Goal: Task Accomplishment & Management: Manage account settings

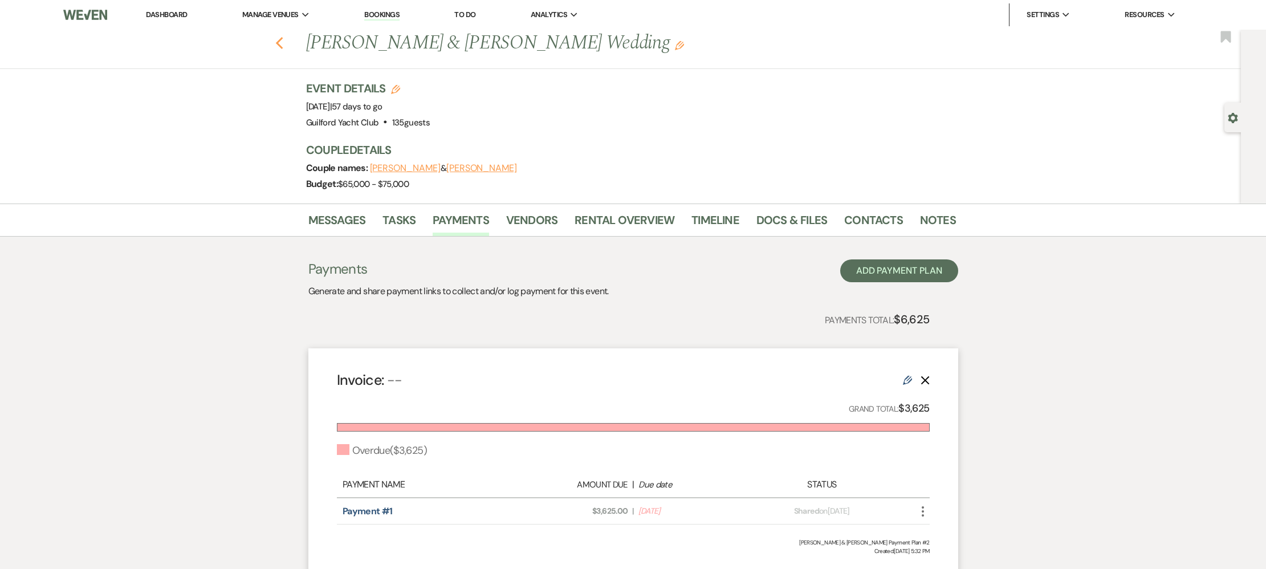
click at [283, 40] on icon "Previous" at bounding box center [279, 43] width 9 height 14
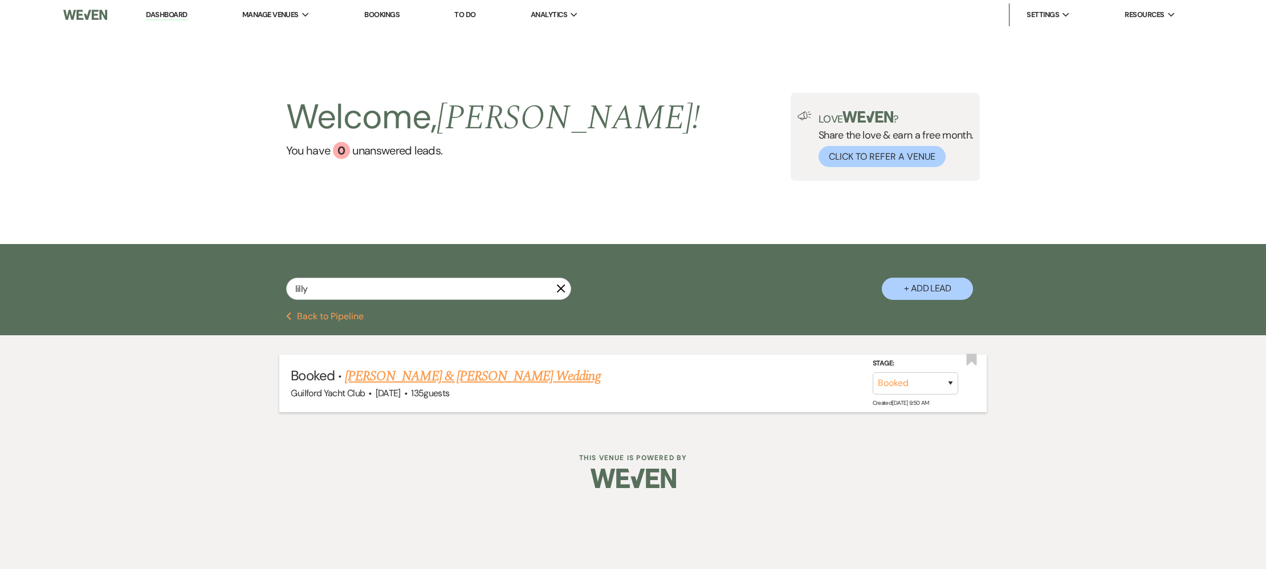
click at [412, 375] on link "[PERSON_NAME] & [PERSON_NAME] Wedding" at bounding box center [472, 376] width 255 height 21
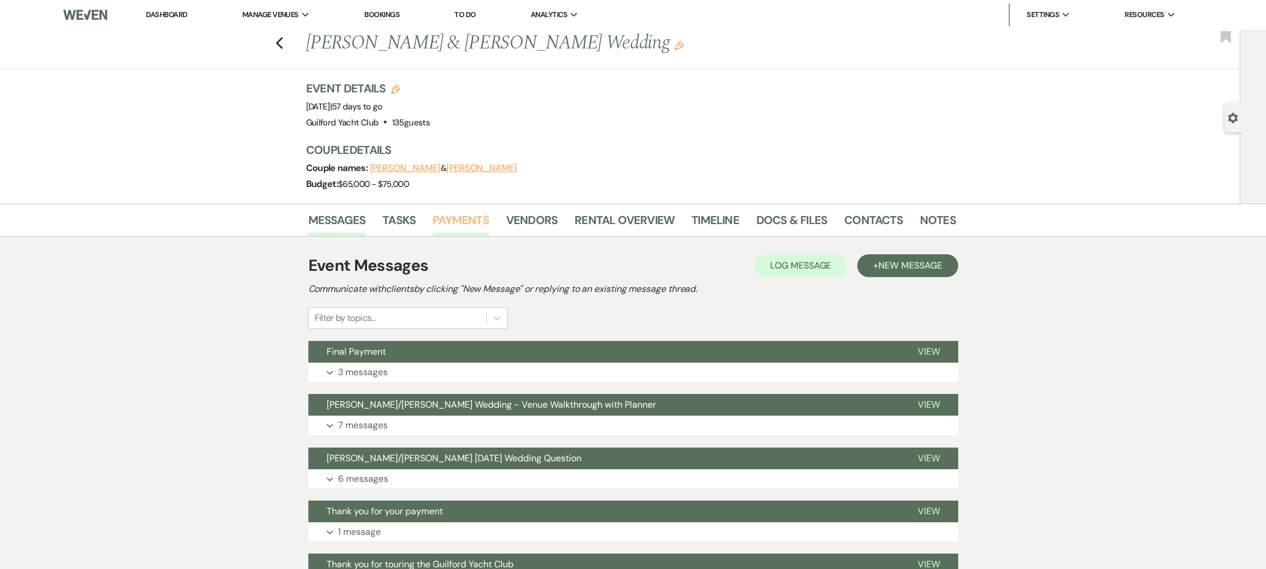
click at [469, 215] on link "Payments" at bounding box center [461, 223] width 56 height 25
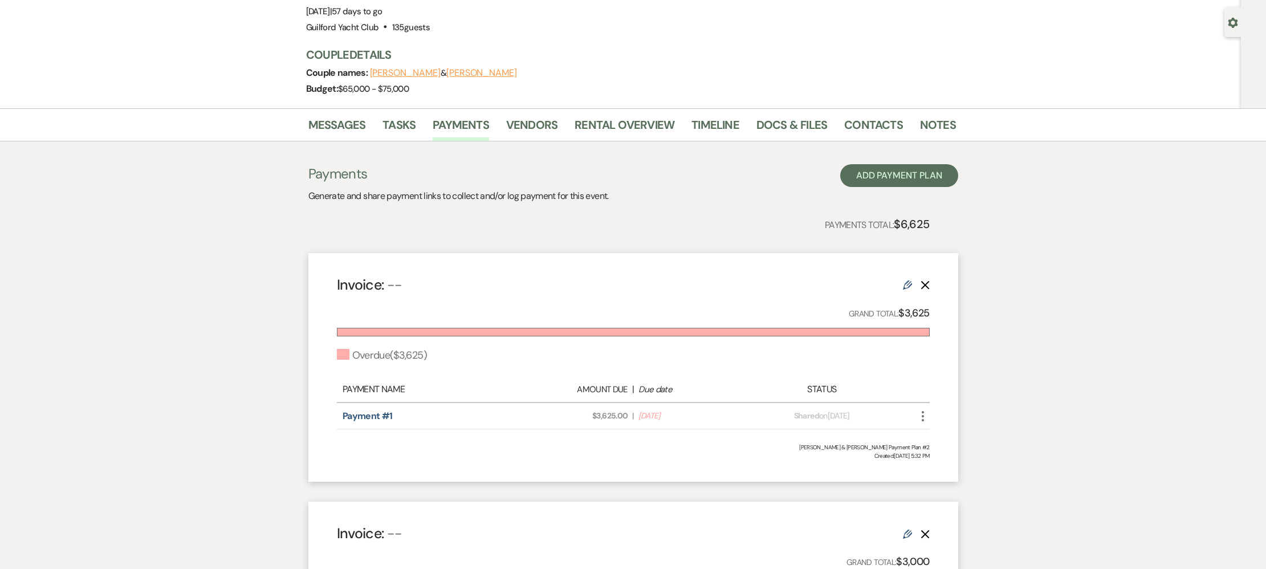
click at [919, 411] on icon "More" at bounding box center [923, 416] width 14 height 14
click at [952, 481] on button "Check [PERSON_NAME] [PERSON_NAME] as Paid" at bounding box center [973, 477] width 115 height 19
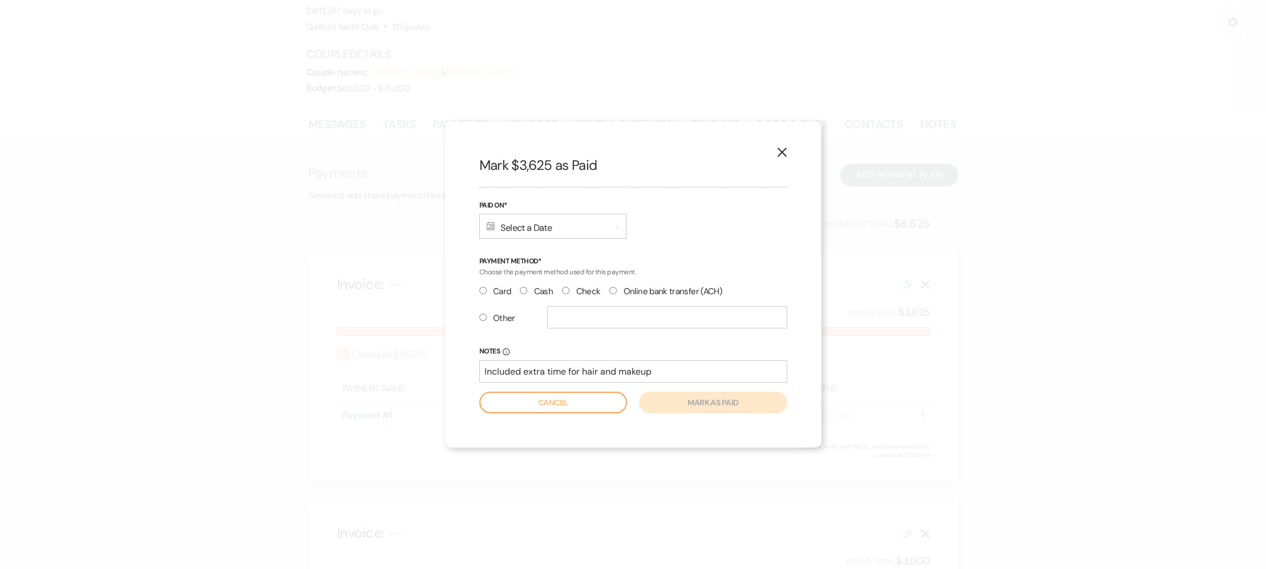
click at [539, 229] on div "Calendar Select a Date Expand" at bounding box center [552, 226] width 147 height 25
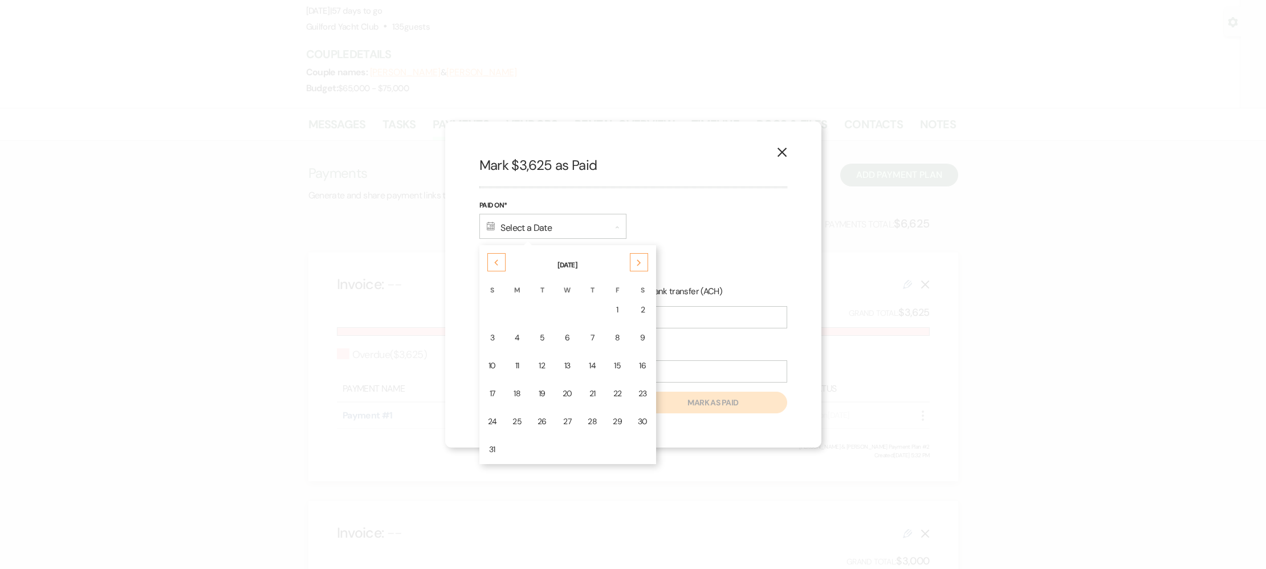
click at [590, 397] on div "21" at bounding box center [592, 394] width 9 height 12
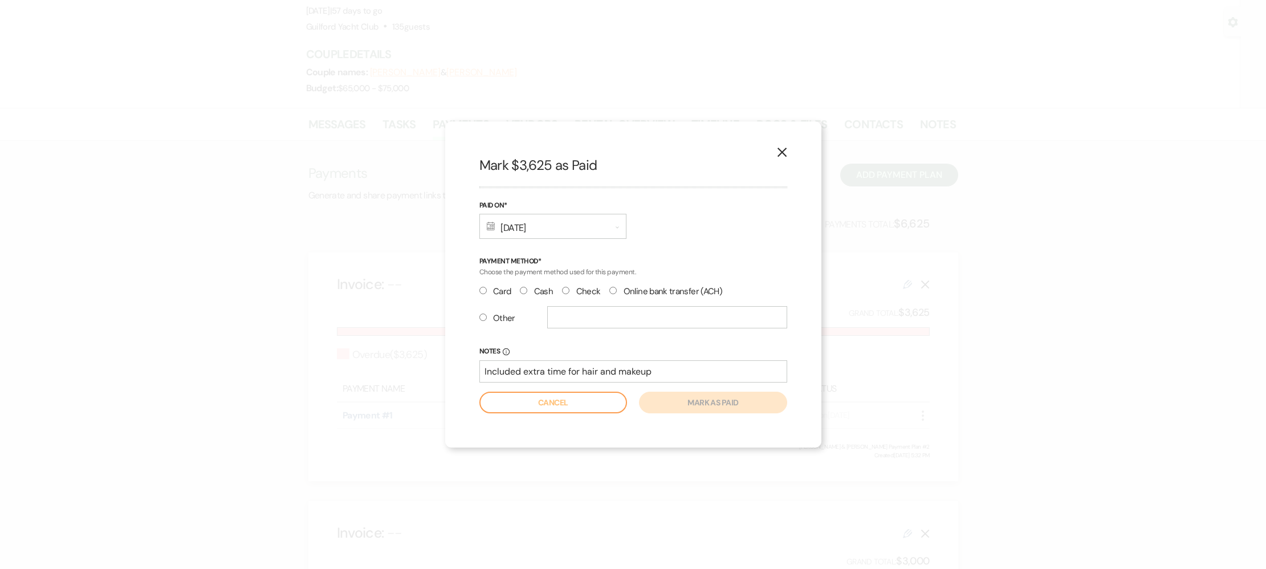
drag, startPoint x: 483, startPoint y: 290, endPoint x: 489, endPoint y: 294, distance: 6.5
click at [483, 290] on input "Card" at bounding box center [482, 290] width 7 height 7
radio input "true"
click at [689, 403] on button "Mark as paid" at bounding box center [713, 403] width 148 height 22
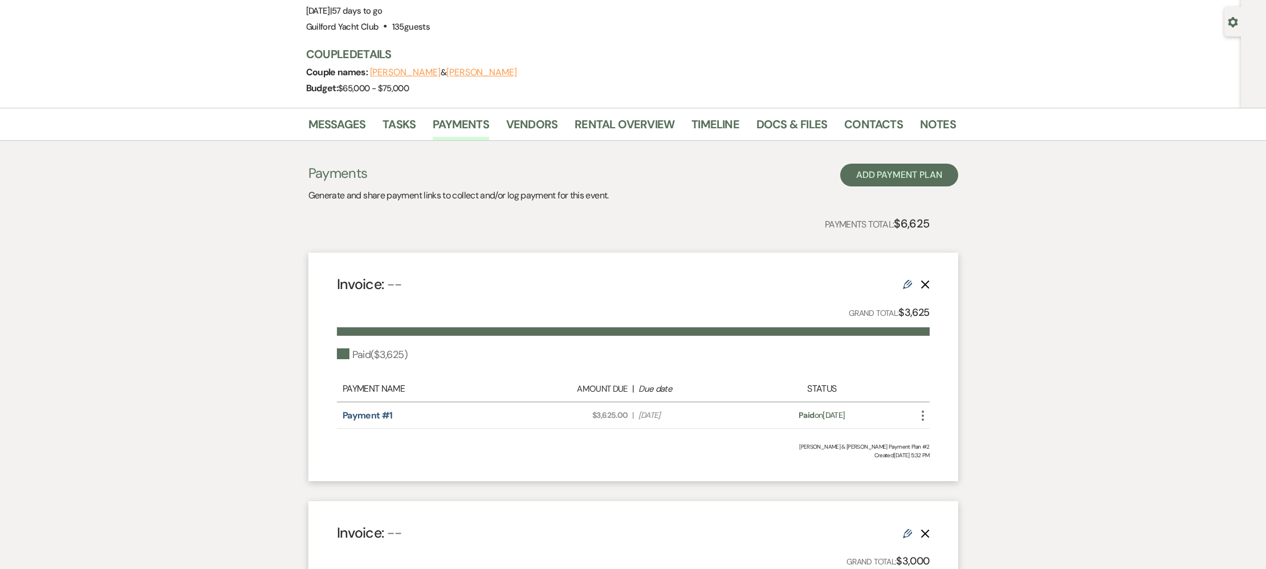
click at [922, 415] on use "button" at bounding box center [923, 415] width 2 height 10
click at [937, 441] on icon "Attach File" at bounding box center [934, 438] width 9 height 9
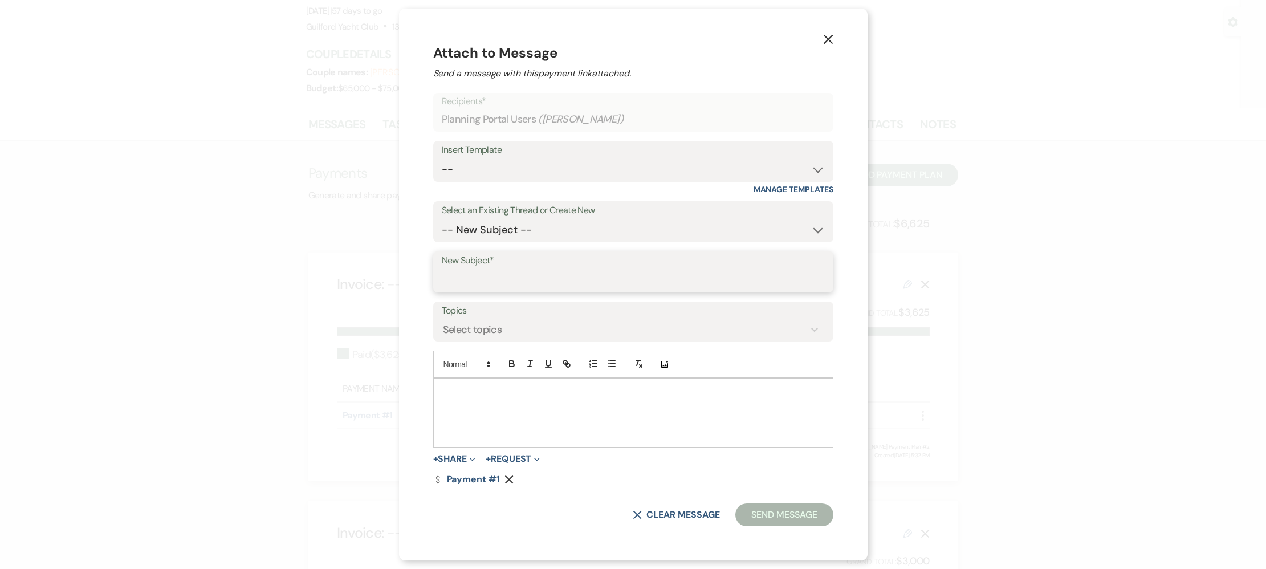
click at [508, 278] on input "New Subject*" at bounding box center [633, 280] width 383 height 22
type input "Thank you for your payment"
click at [507, 406] on div at bounding box center [633, 413] width 399 height 68
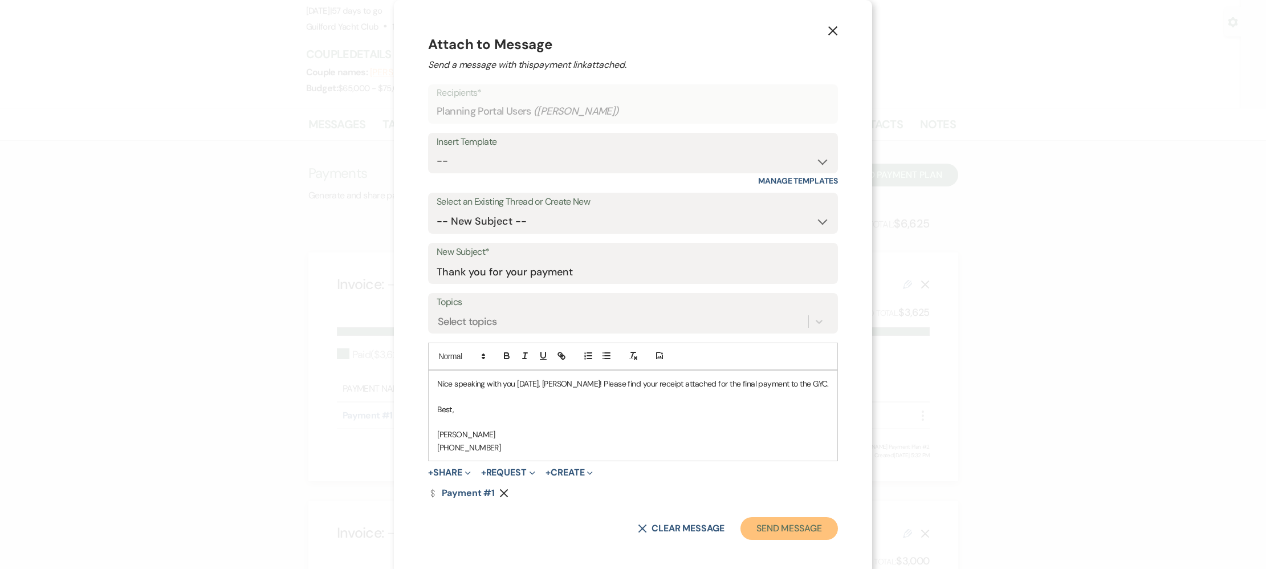
click at [749, 533] on button "Send Message" at bounding box center [789, 528] width 97 height 23
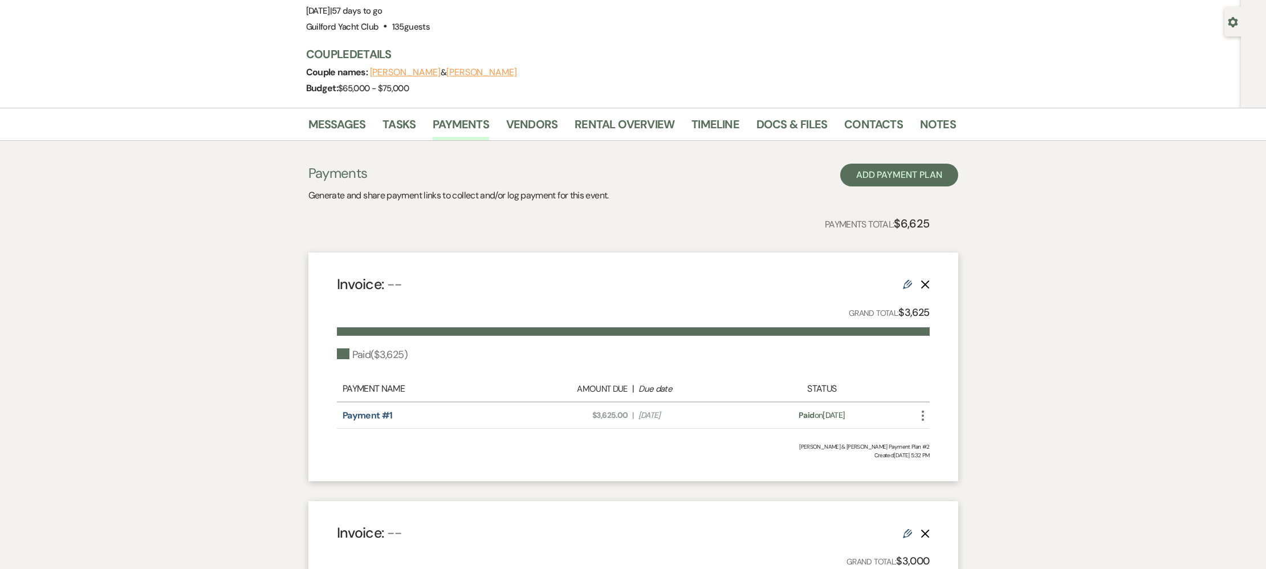
scroll to position [0, 0]
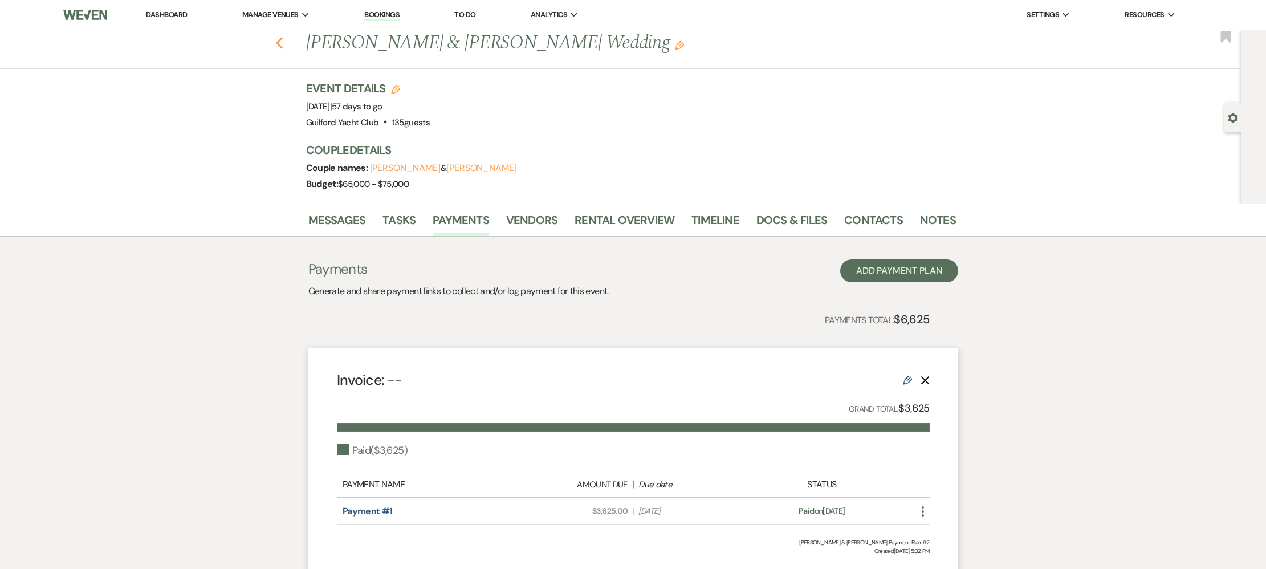
click at [280, 44] on icon "Previous" at bounding box center [279, 43] width 9 height 14
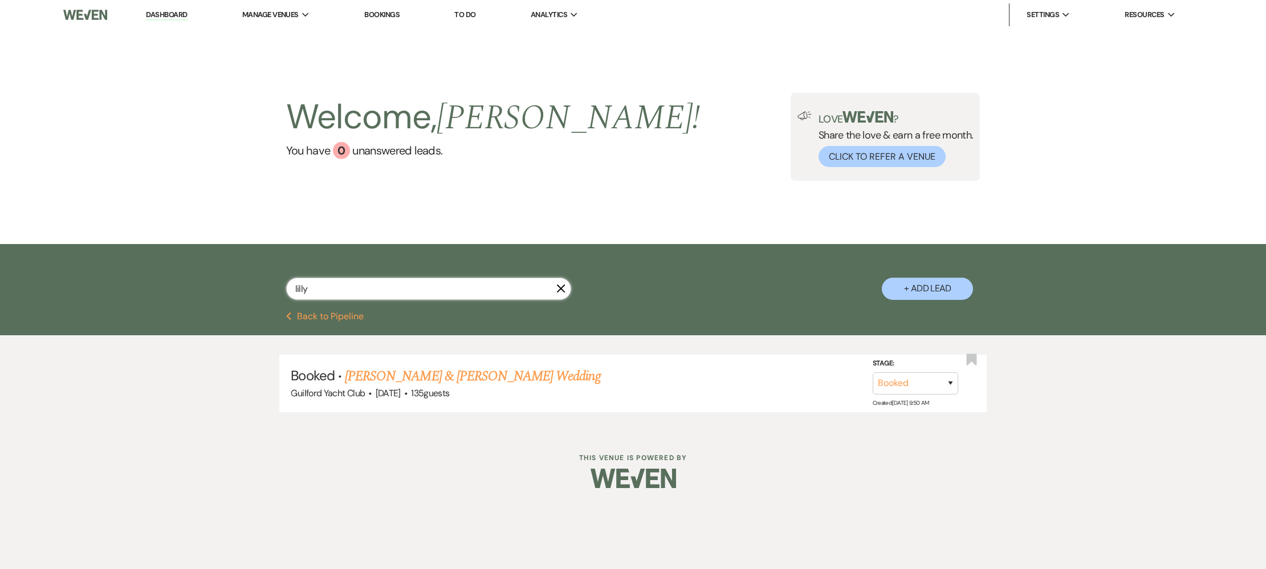
drag, startPoint x: 322, startPoint y: 286, endPoint x: 275, endPoint y: 279, distance: 47.8
click at [275, 279] on div "lilly X + Add Lead" at bounding box center [633, 279] width 821 height 59
type input "[PERSON_NAME]"
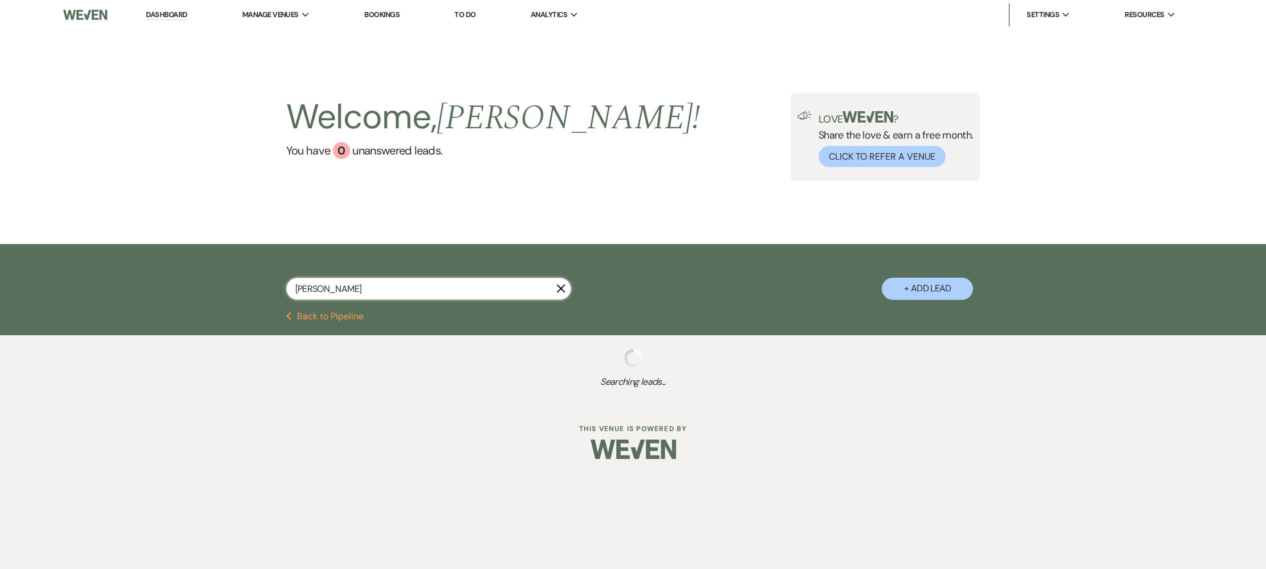
select select "8"
select select "7"
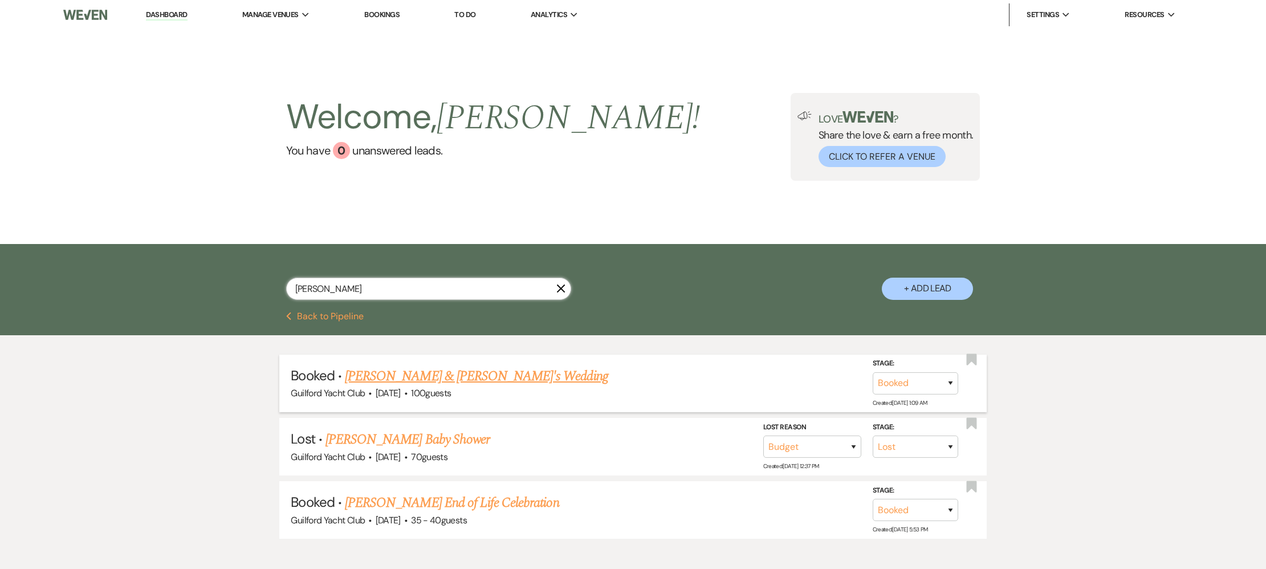
type input "[PERSON_NAME]"
click at [470, 373] on link "[PERSON_NAME] & [PERSON_NAME]'s Wedding" at bounding box center [476, 376] width 263 height 21
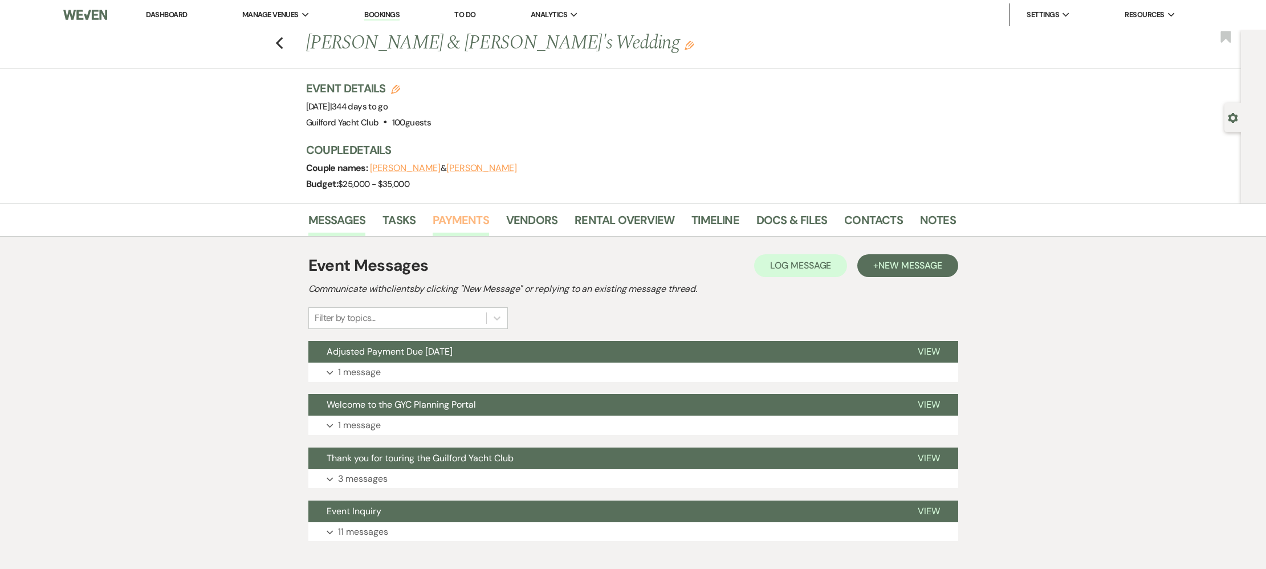
click at [448, 216] on link "Payments" at bounding box center [461, 223] width 56 height 25
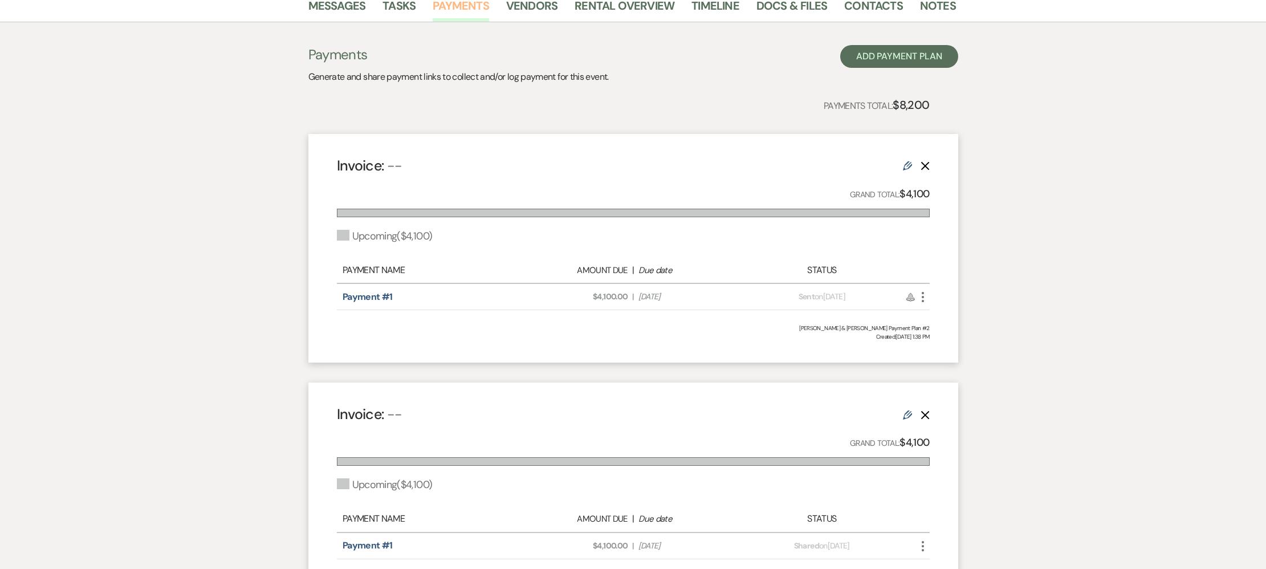
scroll to position [304, 0]
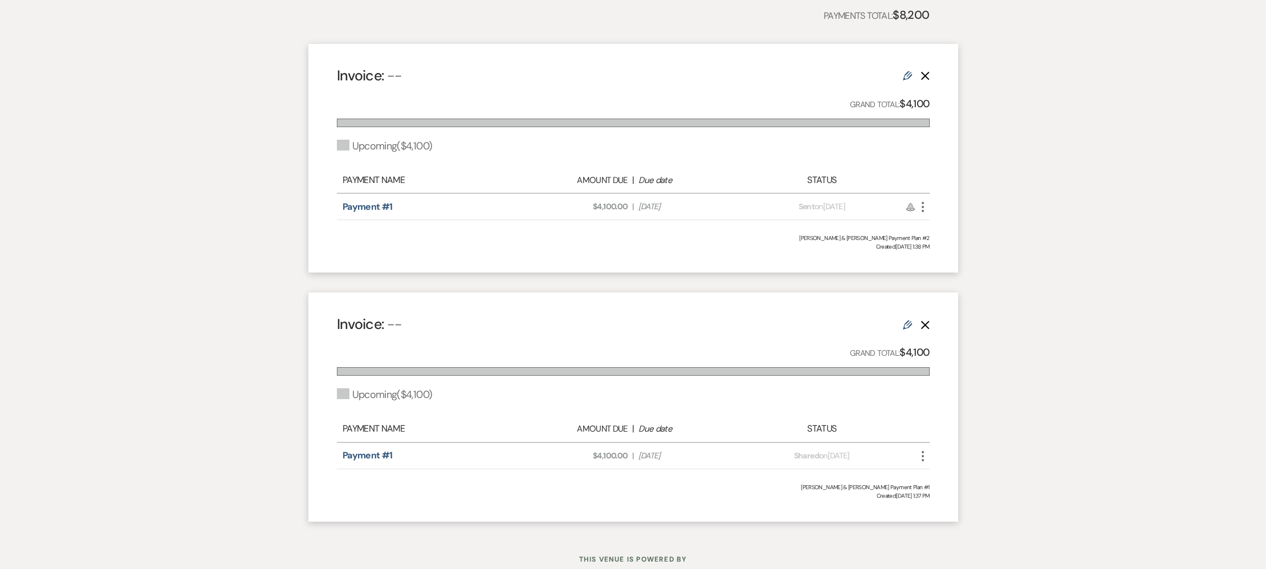
click at [925, 456] on icon "More" at bounding box center [923, 456] width 14 height 14
click at [941, 516] on button "Check [PERSON_NAME] [PERSON_NAME] as Paid" at bounding box center [973, 516] width 115 height 19
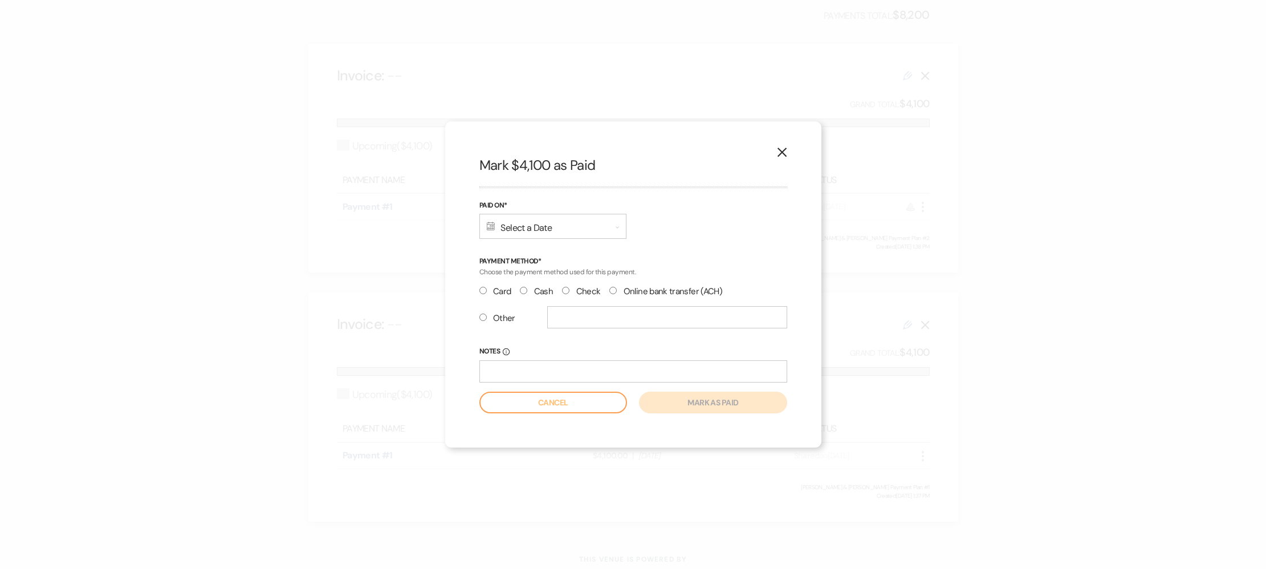
drag, startPoint x: 481, startPoint y: 290, endPoint x: 493, endPoint y: 296, distance: 14.3
click at [481, 290] on input "Card" at bounding box center [482, 290] width 7 height 7
radio input "true"
click at [526, 368] on input "Notes Info" at bounding box center [633, 371] width 308 height 22
type input "Deposit received for venue rental and 1 hour of extra time."
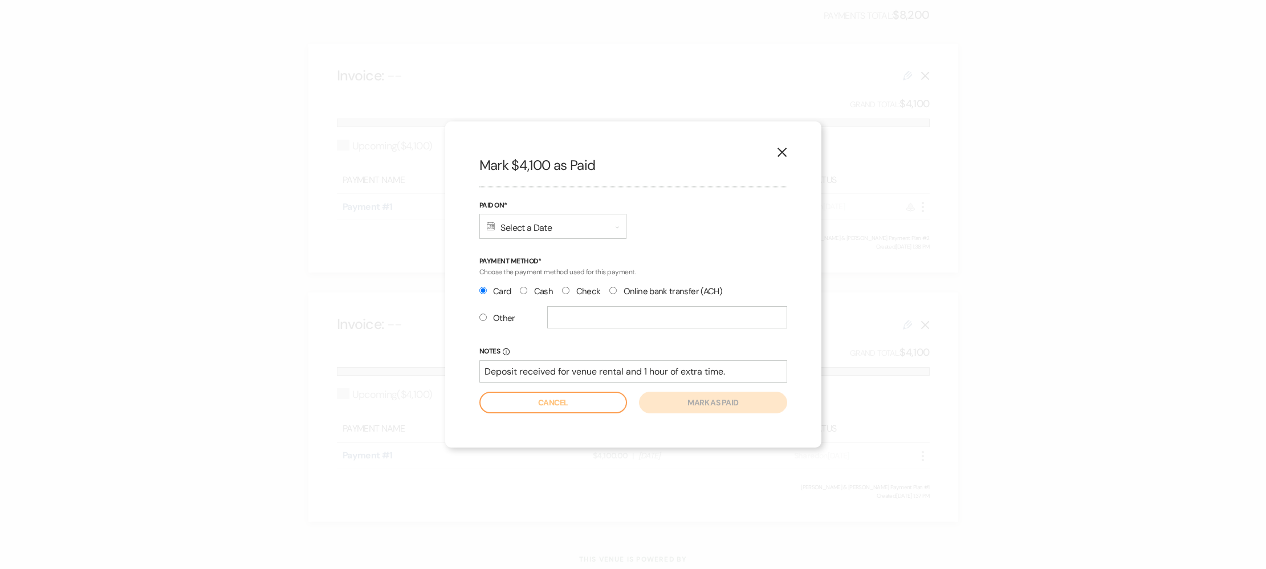
click at [527, 231] on div "Calendar Select a Date Expand" at bounding box center [552, 226] width 147 height 25
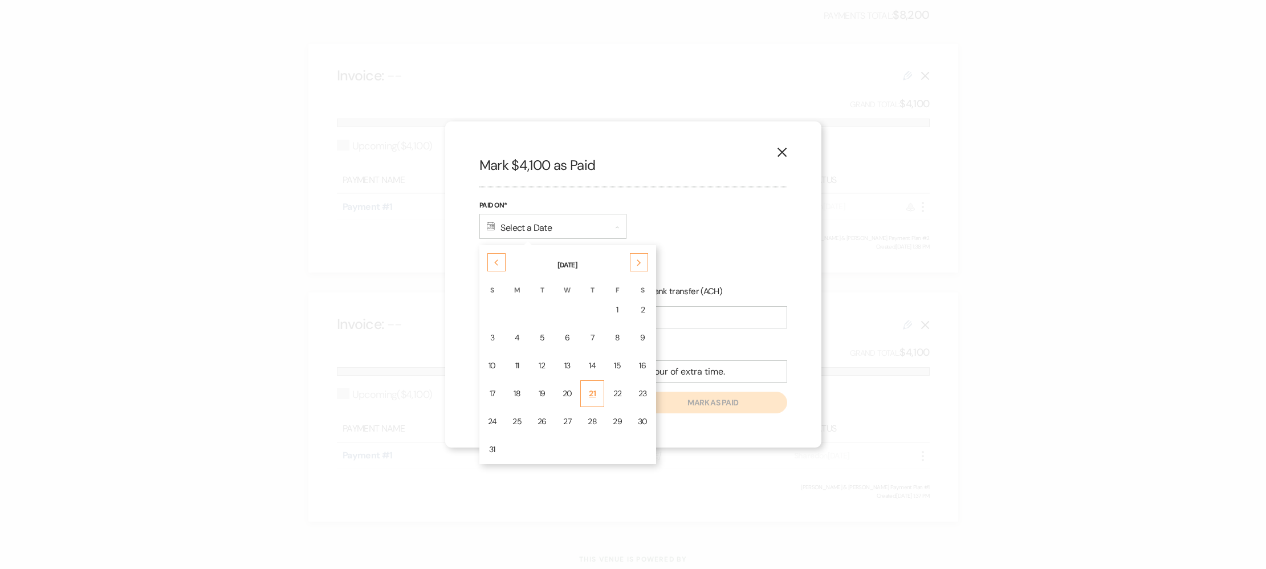
click at [591, 392] on div "21" at bounding box center [592, 394] width 9 height 12
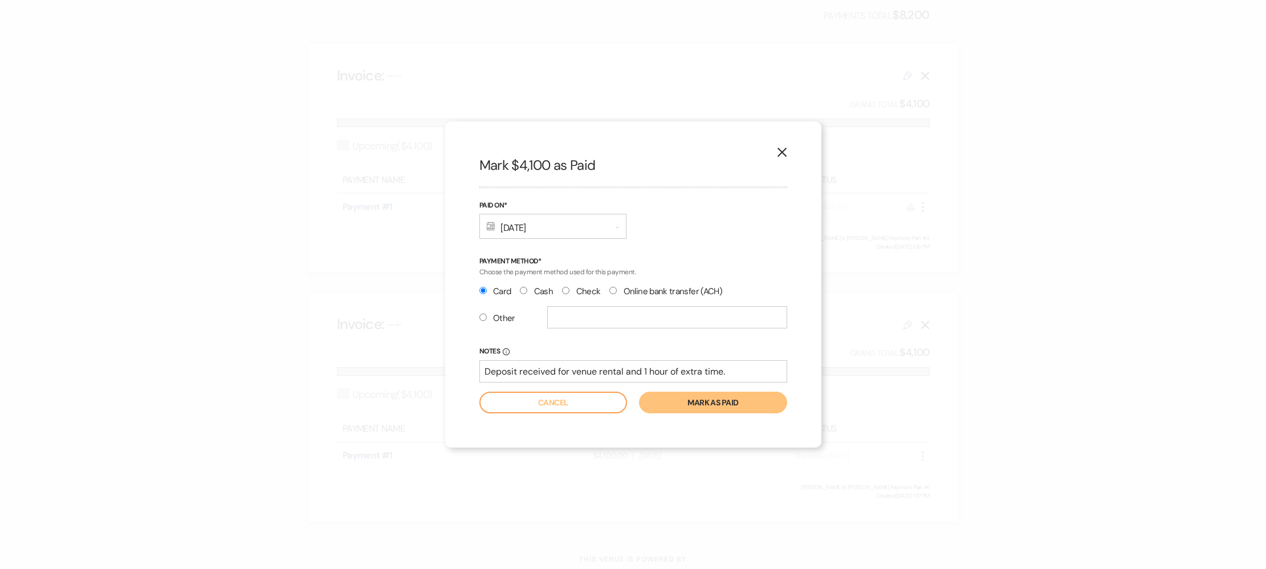
click at [666, 405] on button "Mark as paid" at bounding box center [713, 403] width 148 height 22
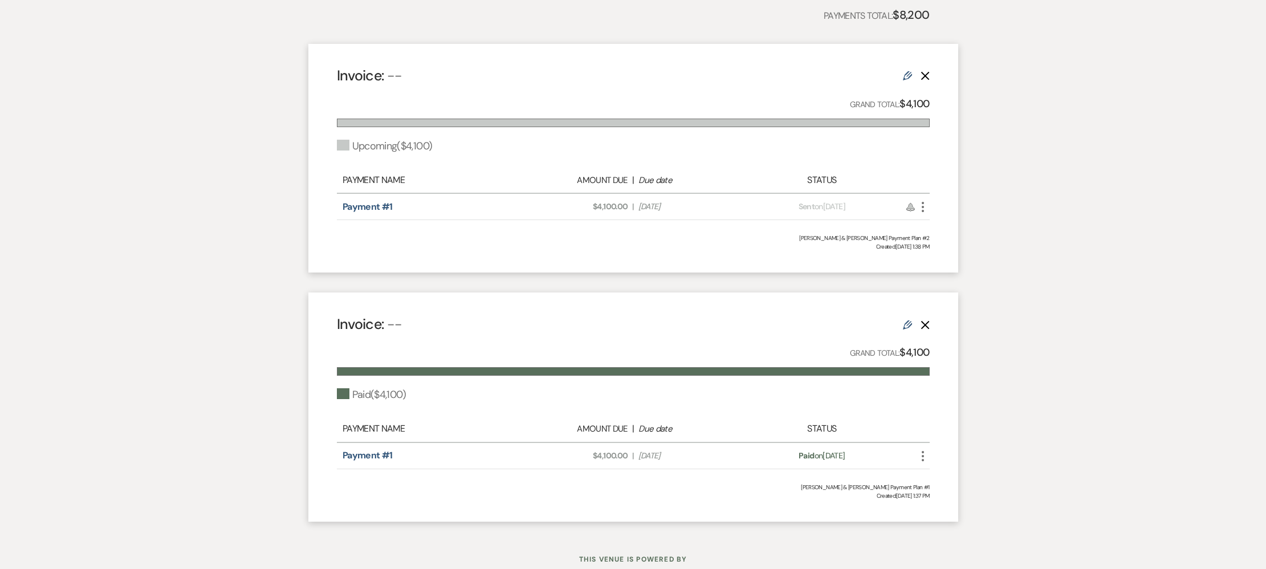
click at [922, 453] on icon "More" at bounding box center [923, 456] width 14 height 14
click at [935, 474] on icon "Attach File" at bounding box center [934, 478] width 9 height 9
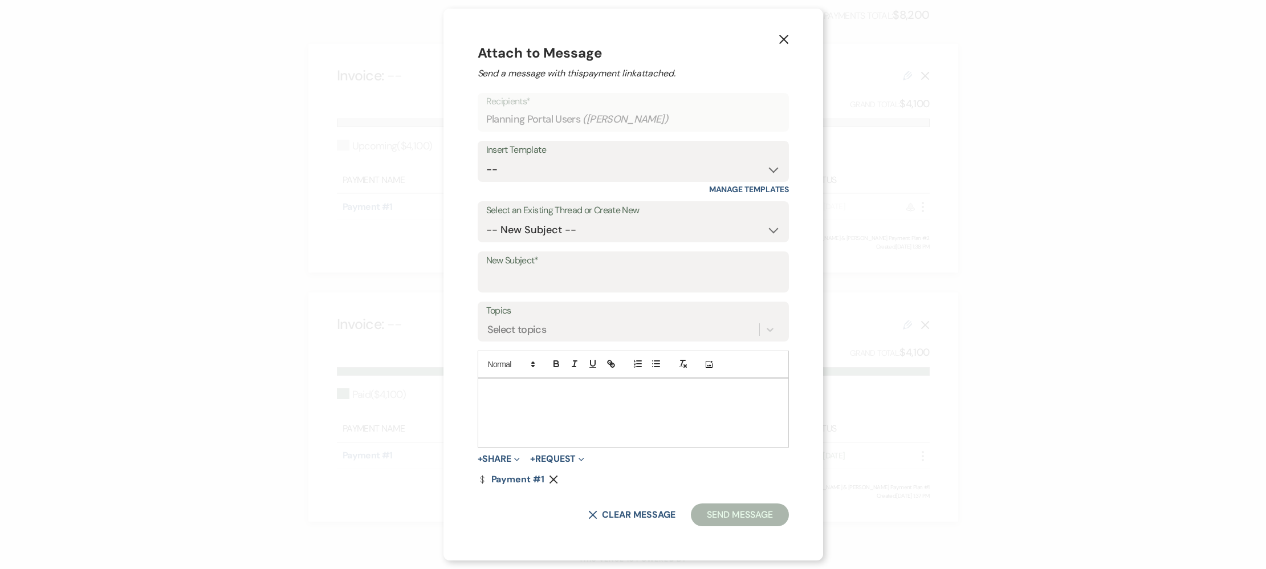
click at [584, 405] on div at bounding box center [633, 413] width 310 height 68
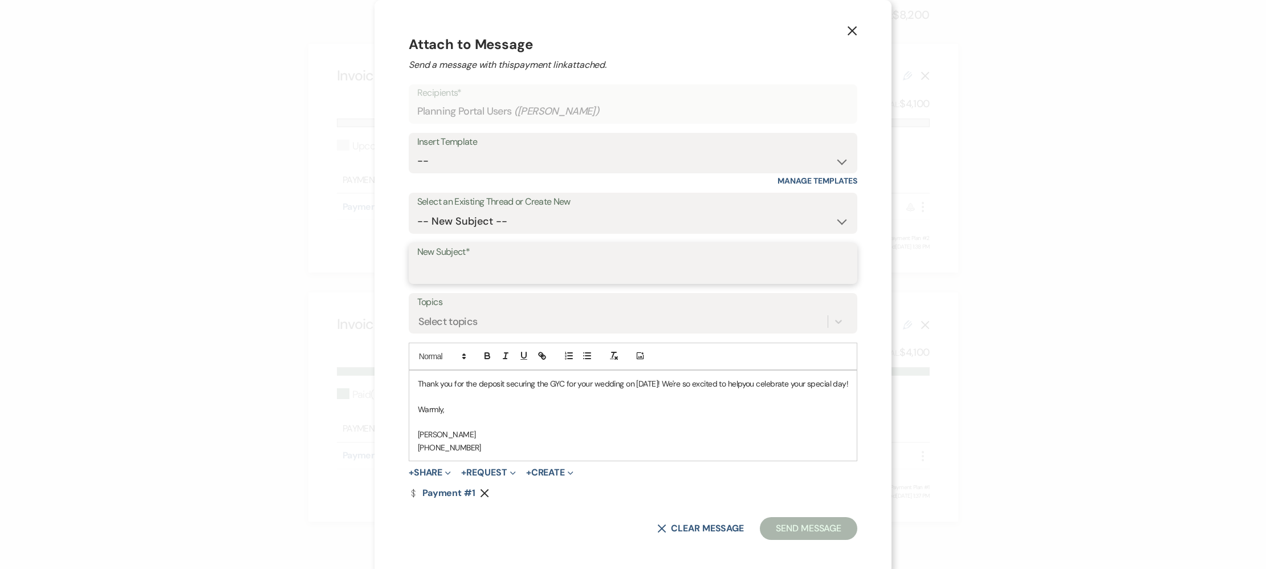
click at [481, 270] on input "New Subject*" at bounding box center [633, 272] width 432 height 22
click at [515, 279] on input "New Subject*" at bounding box center [633, 272] width 432 height 22
type input "Thank you for your payment"
click at [751, 384] on p "Thank you for the deposit securing the GYC for your wedding on [DATE]! We're so…" at bounding box center [633, 383] width 430 height 13
click at [795, 528] on button "Send Message" at bounding box center [809, 528] width 97 height 23
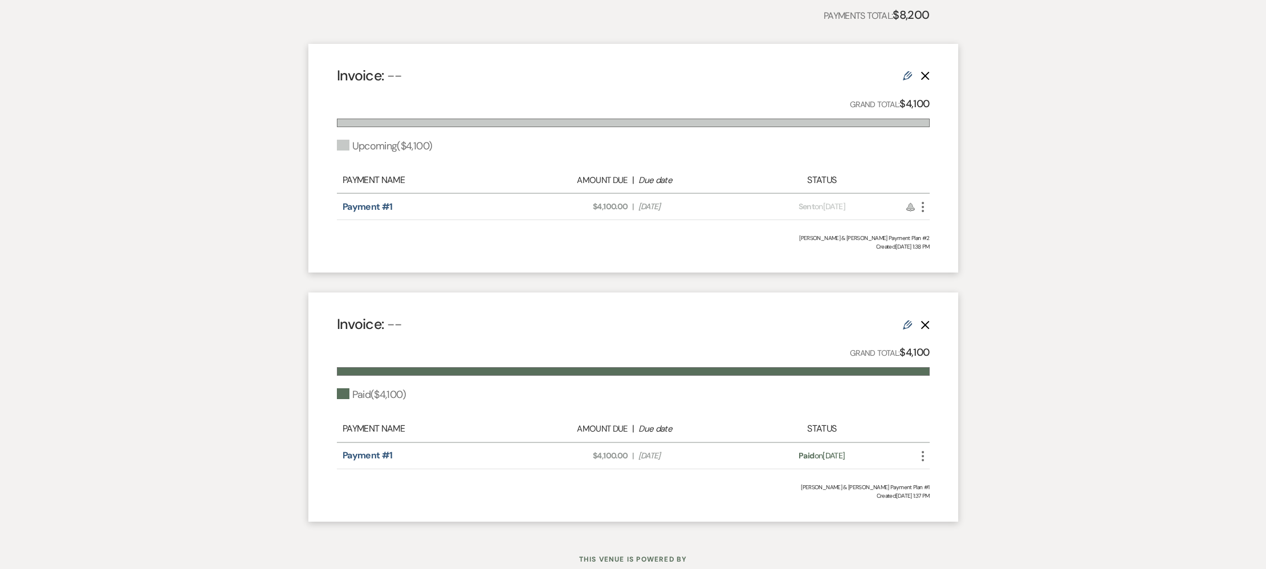
scroll to position [0, 0]
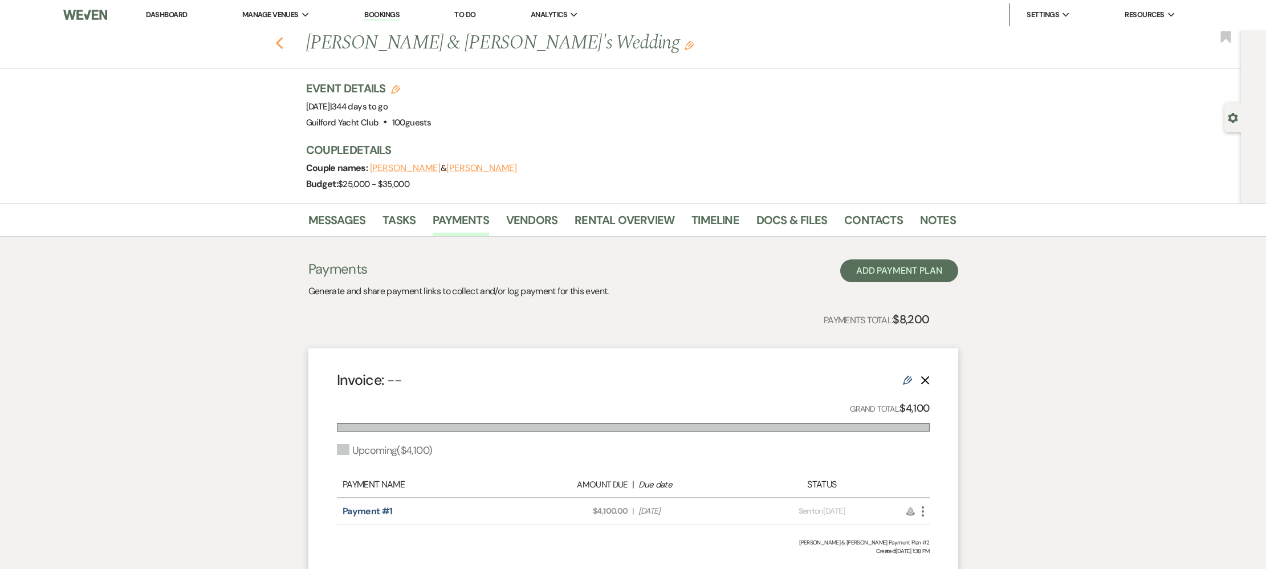
click at [281, 46] on icon "Previous" at bounding box center [279, 43] width 9 height 14
select select "8"
select select "7"
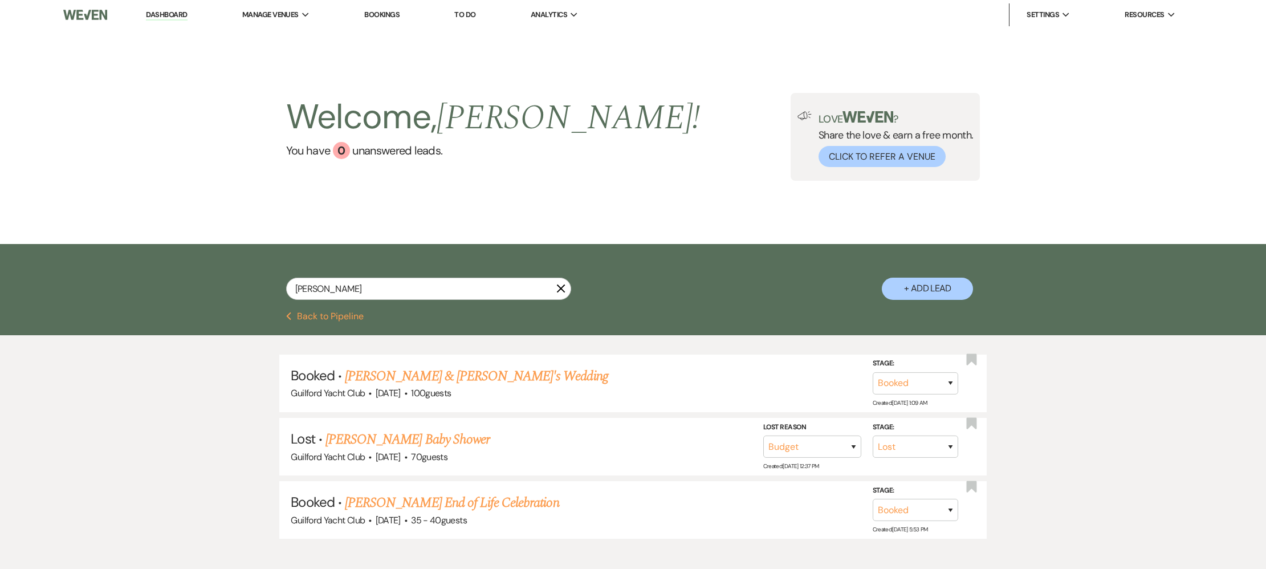
click at [320, 319] on button "Previous Back to Pipeline" at bounding box center [325, 316] width 78 height 9
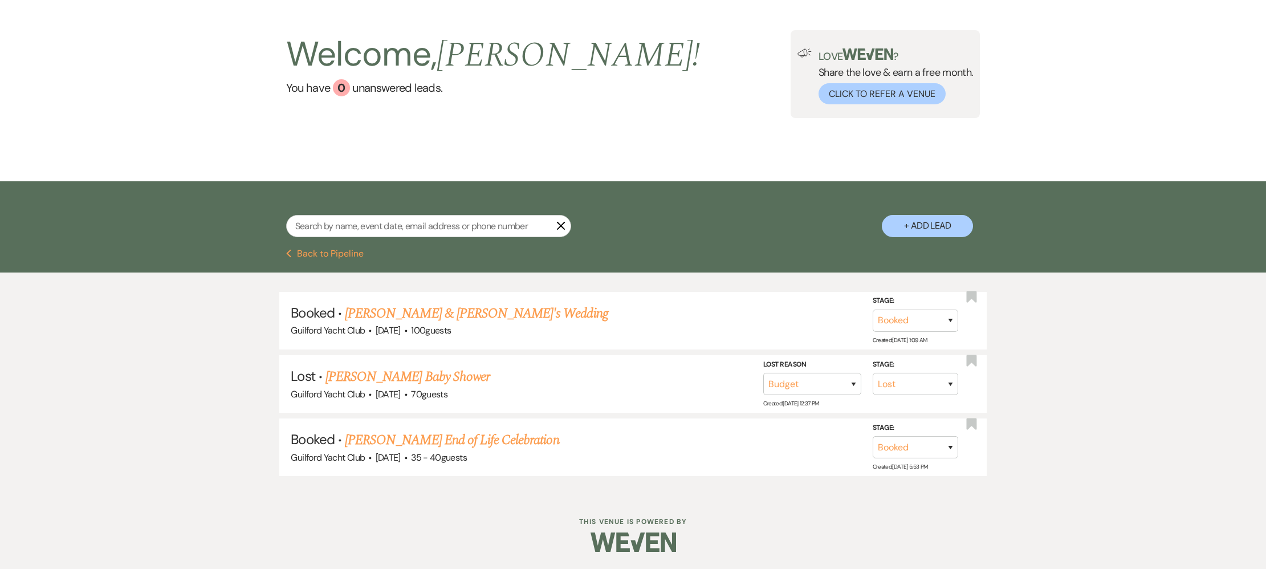
select select "5"
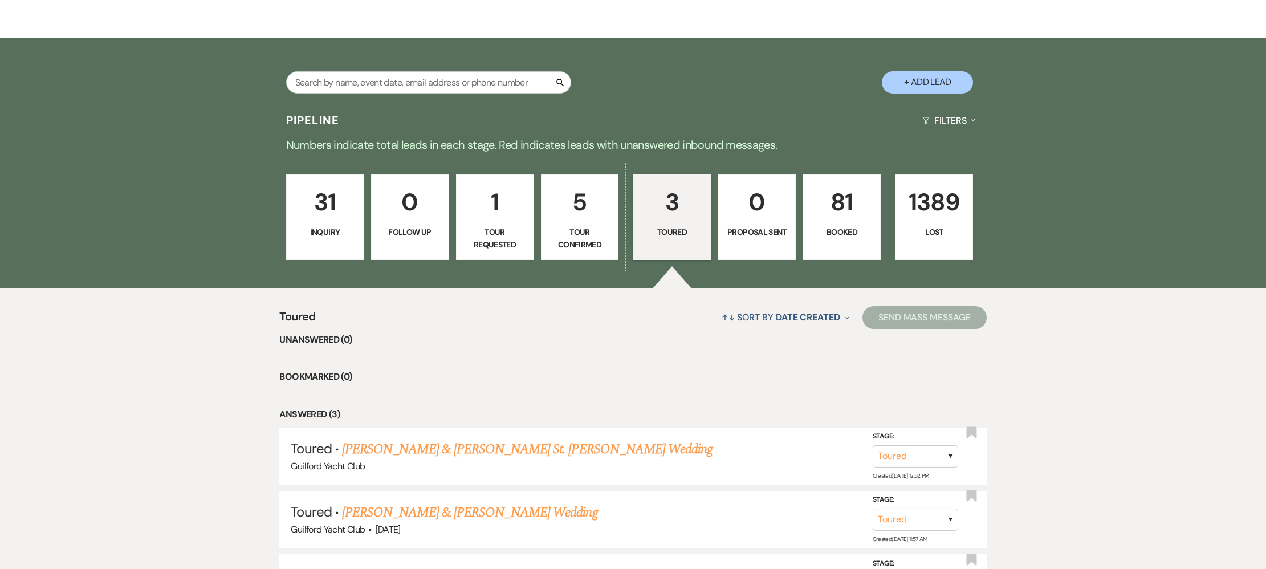
click at [659, 205] on p "3" at bounding box center [671, 202] width 63 height 38
click at [671, 202] on p "3" at bounding box center [671, 202] width 63 height 38
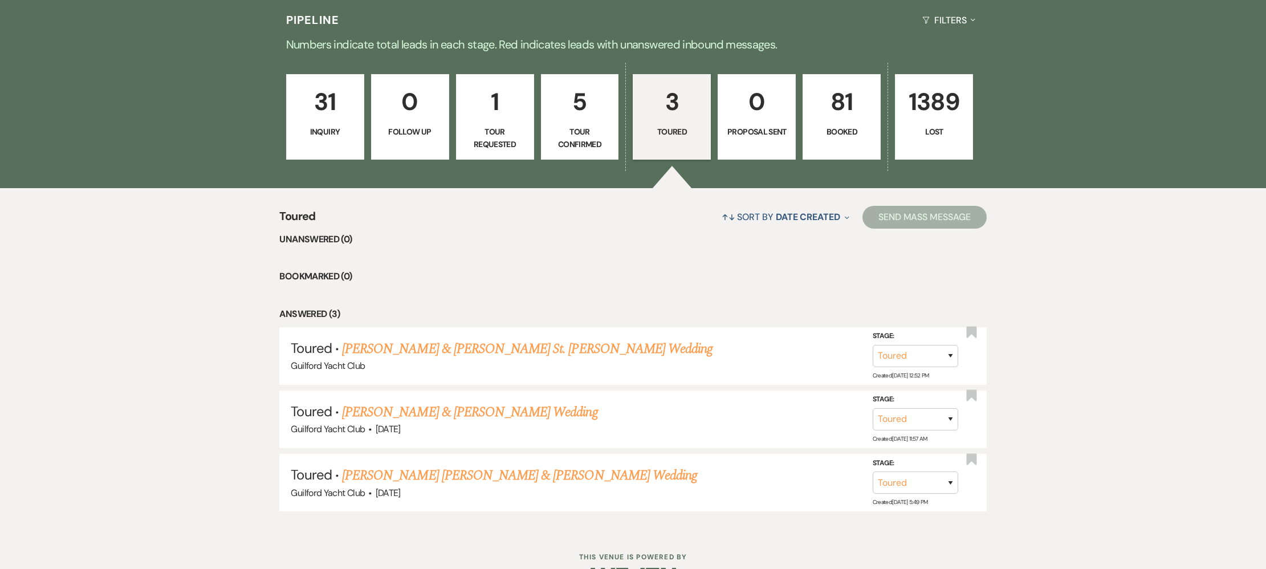
scroll to position [340, 0]
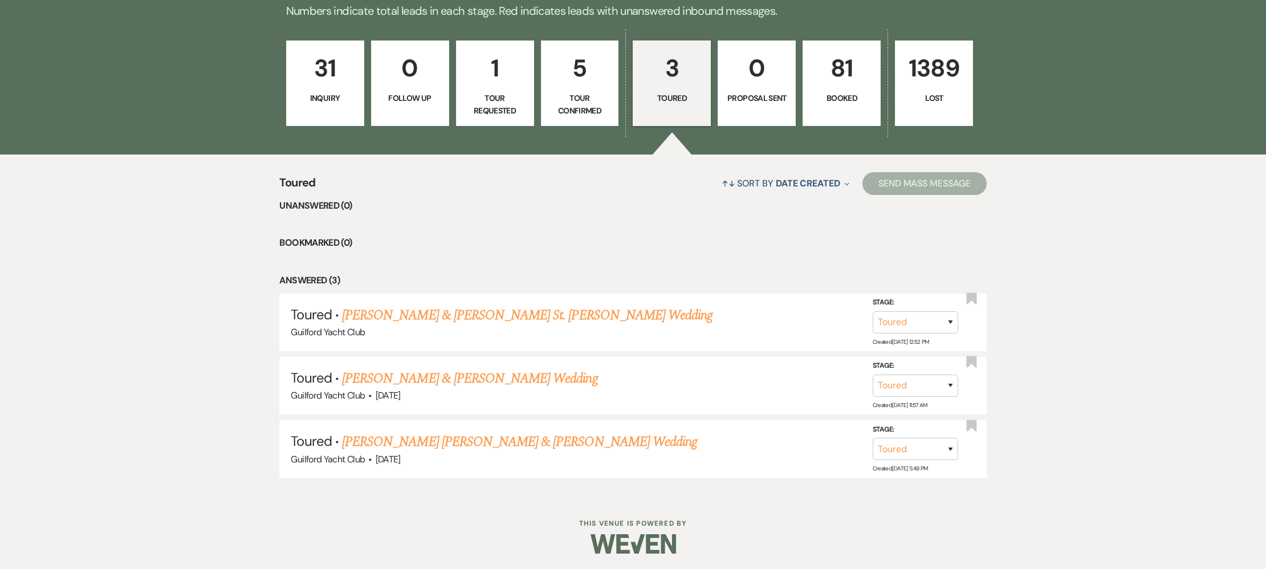
click at [363, 437] on link "[PERSON_NAME] [PERSON_NAME] & [PERSON_NAME] Wedding" at bounding box center [519, 442] width 355 height 21
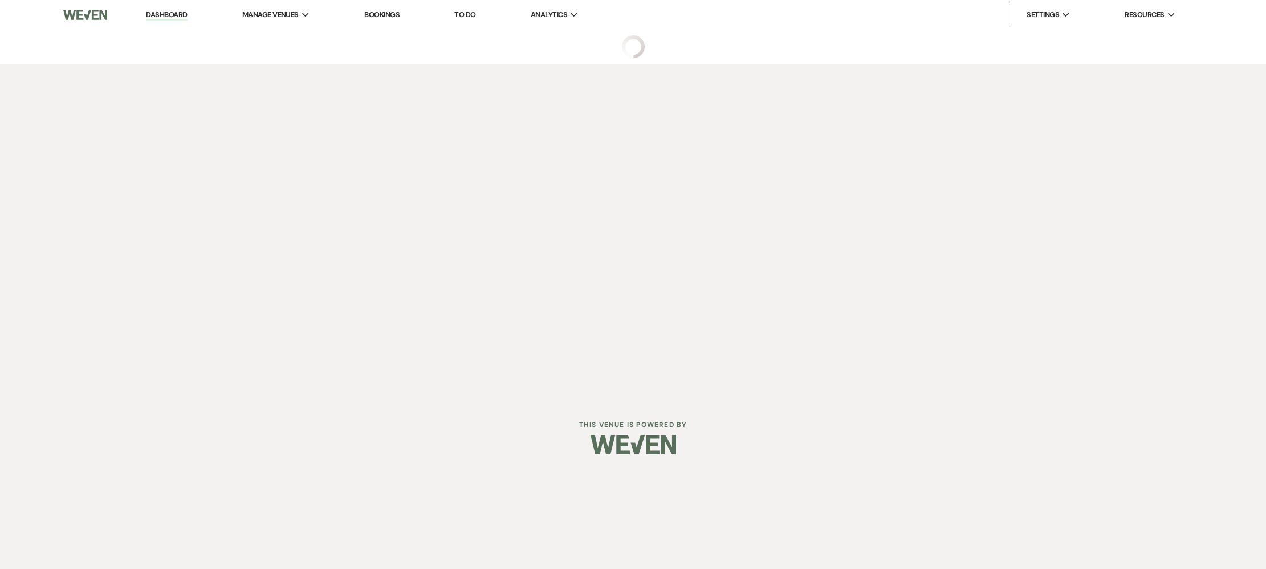
select select "5"
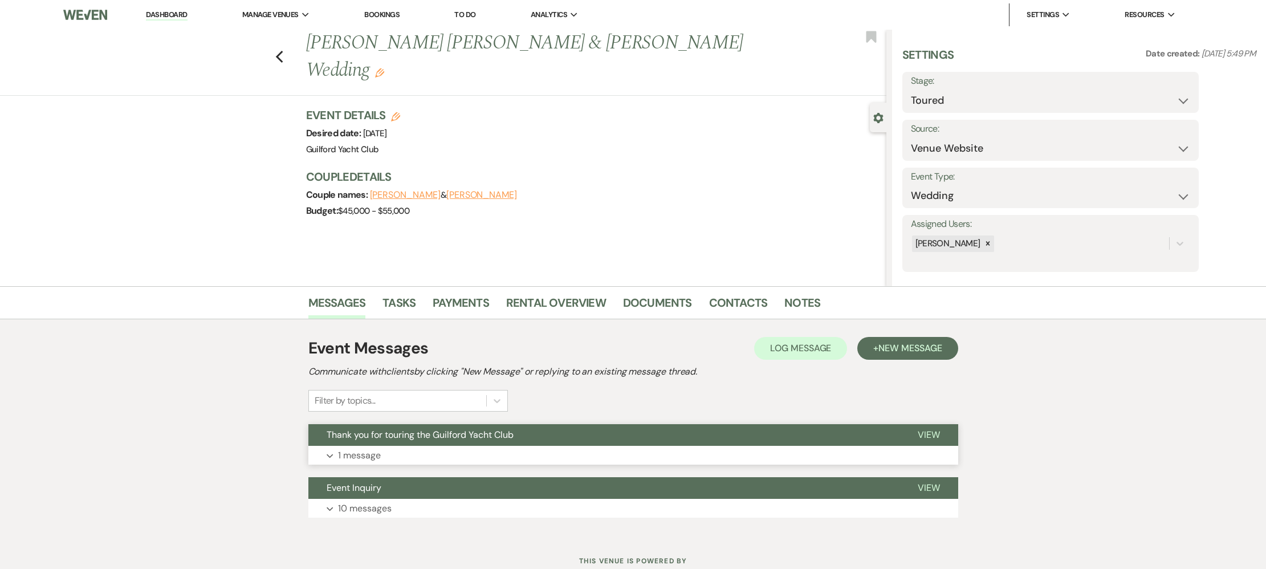
click at [931, 434] on span "View" at bounding box center [929, 435] width 22 height 12
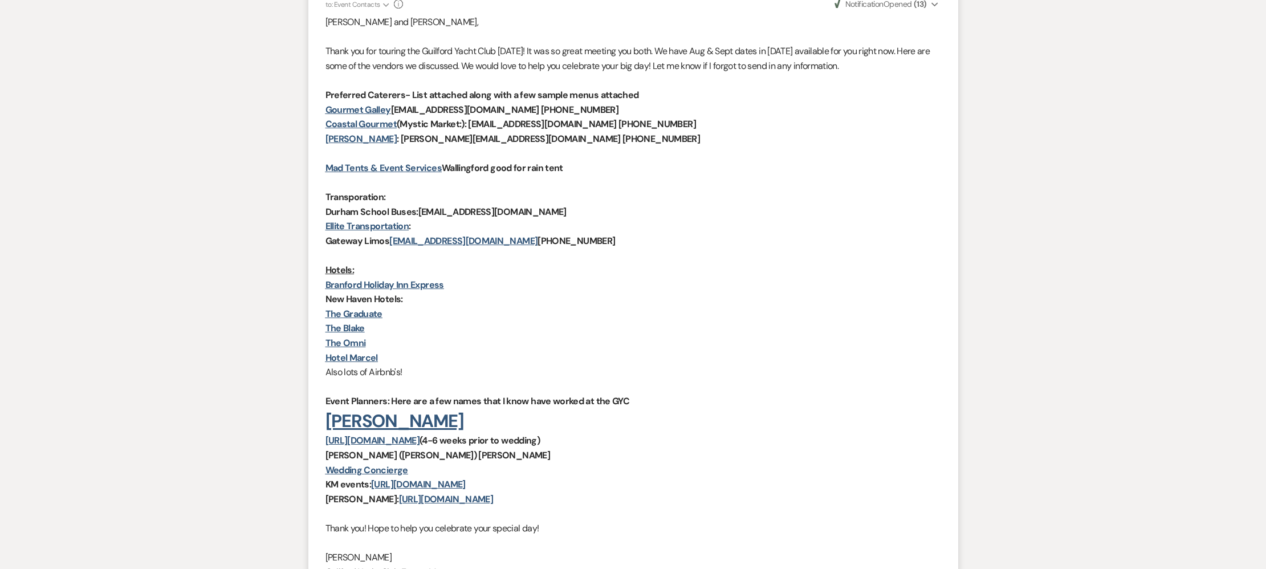
scroll to position [748, 0]
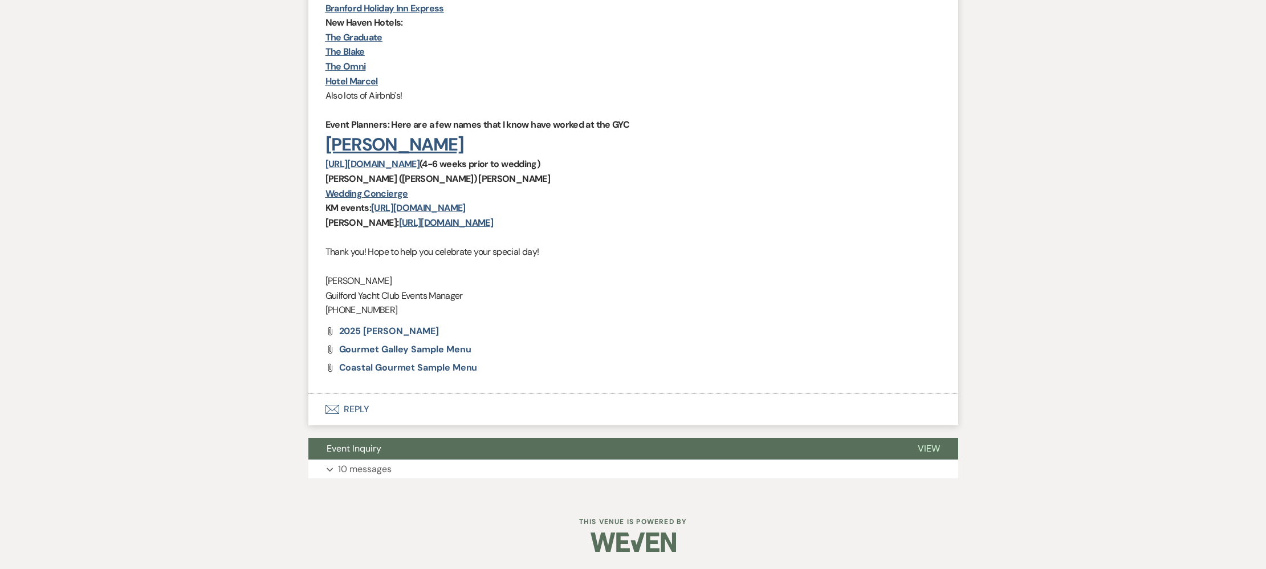
click at [349, 408] on button "Envelope Reply" at bounding box center [633, 409] width 650 height 32
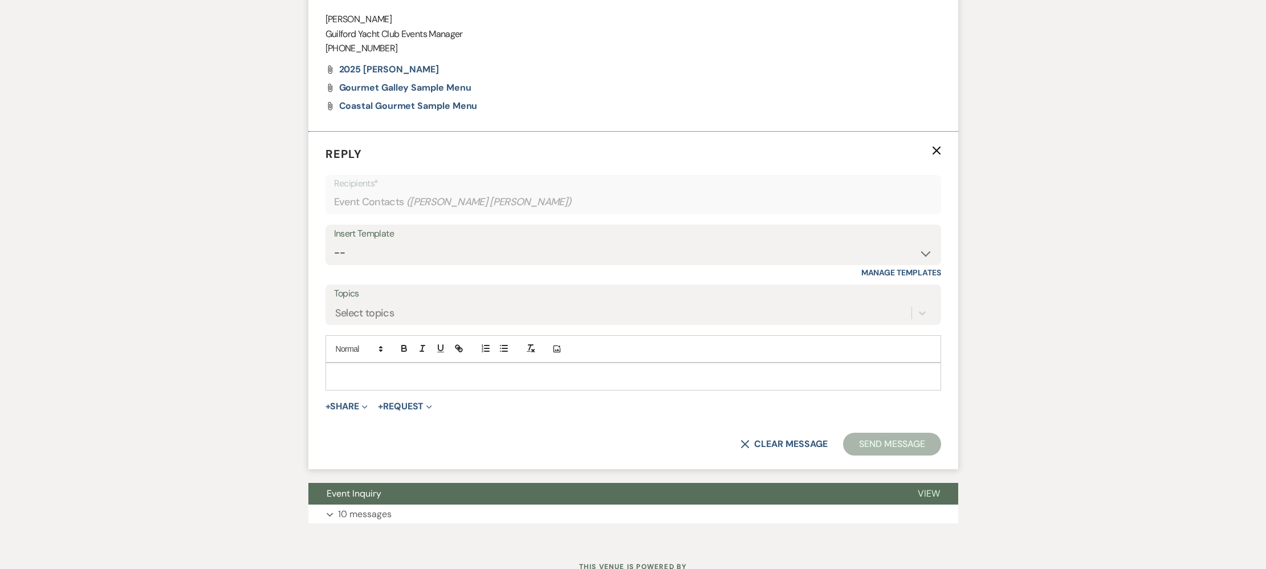
scroll to position [1026, 0]
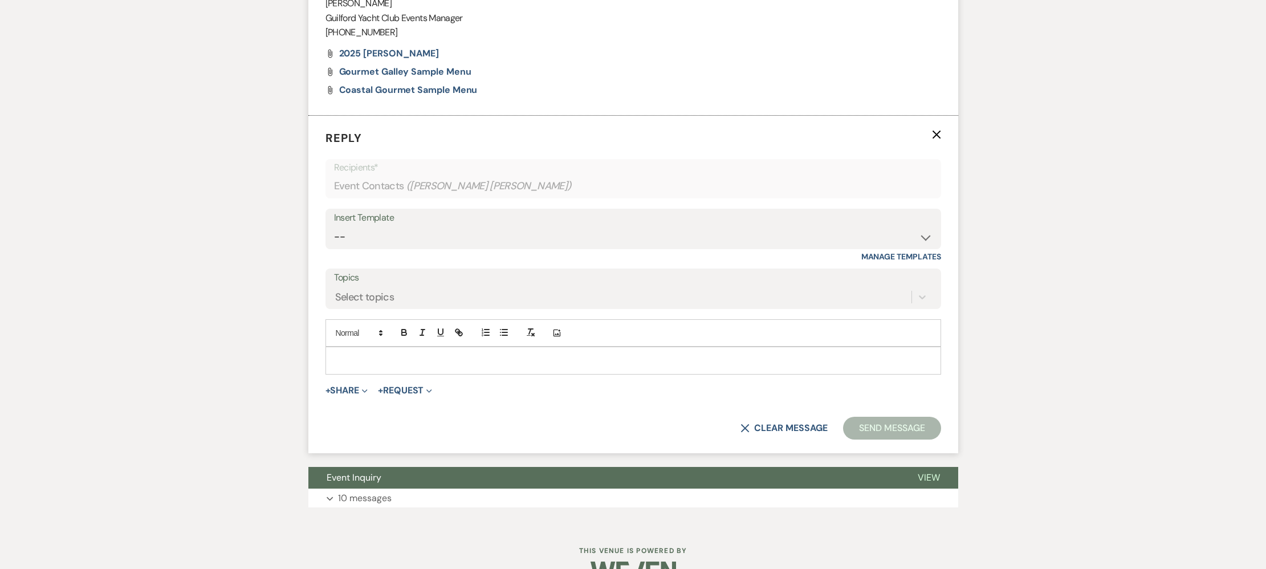
click at [363, 359] on p at bounding box center [634, 360] width 598 height 13
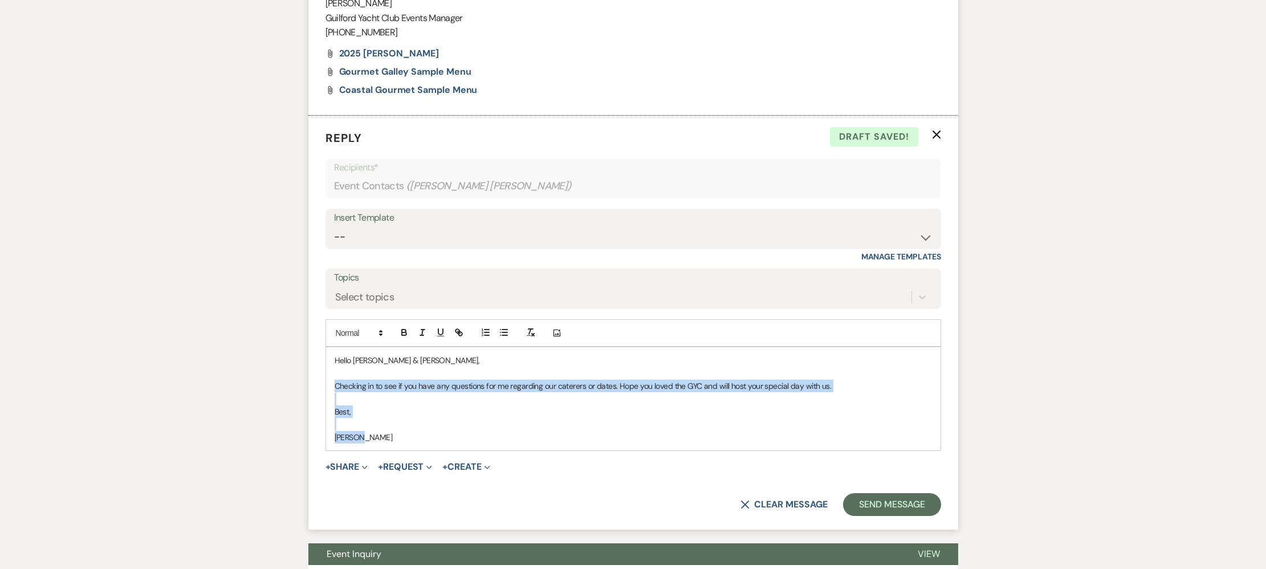
drag, startPoint x: 385, startPoint y: 431, endPoint x: 330, endPoint y: 390, distance: 68.4
click at [330, 390] on div "Hello [PERSON_NAME] & [PERSON_NAME], Checking in to see if you have any questio…" at bounding box center [633, 398] width 615 height 103
copy div "Checking in to see if you have any questions for me regarding our caterers or d…"
click at [887, 505] on button "Send Message" at bounding box center [891, 504] width 97 height 23
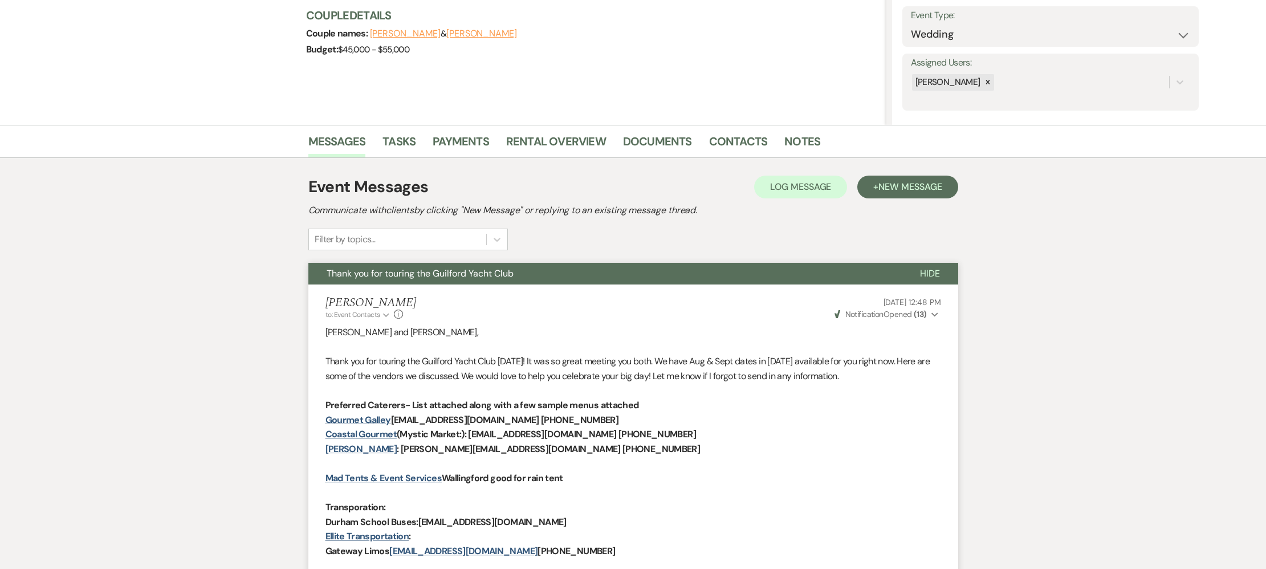
scroll to position [0, 0]
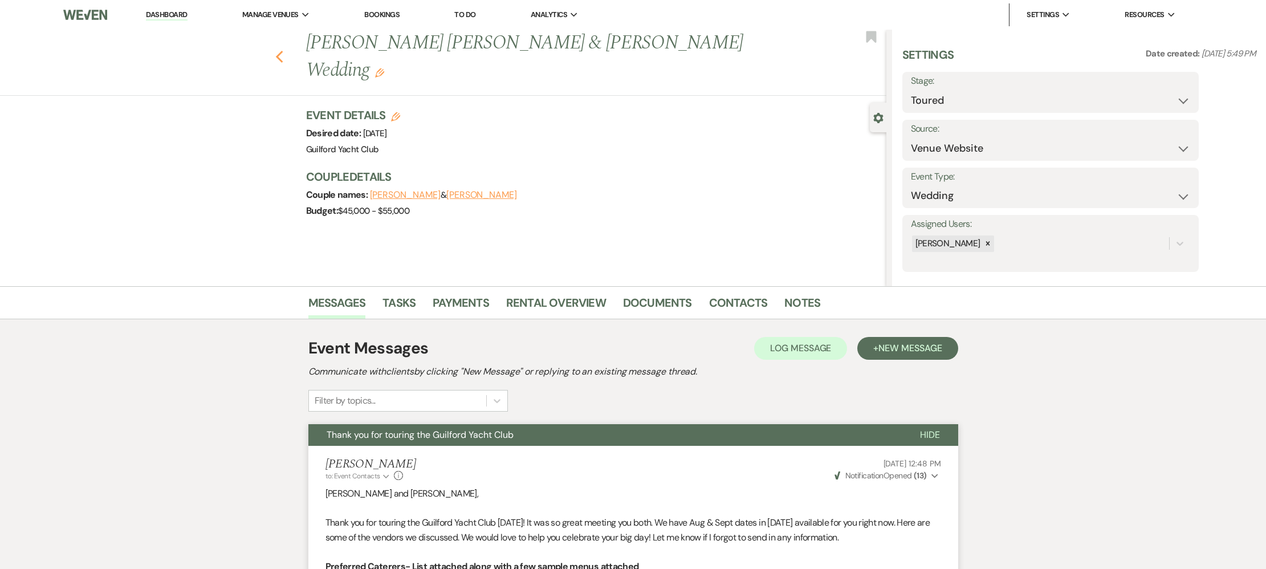
click at [279, 51] on use "button" at bounding box center [278, 57] width 7 height 13
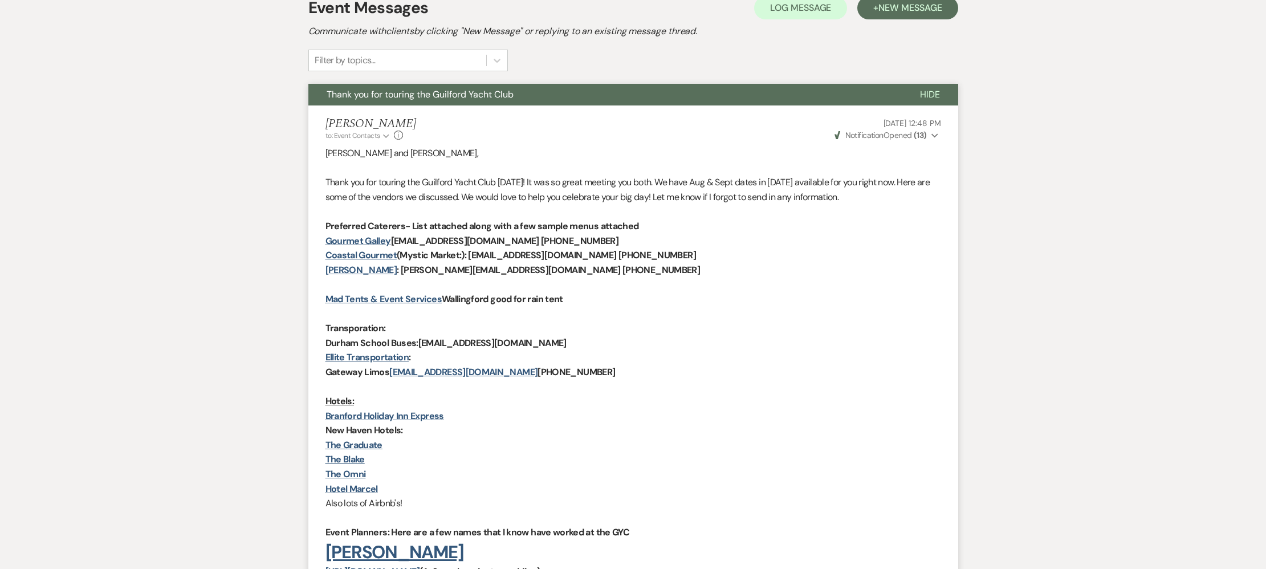
select select "5"
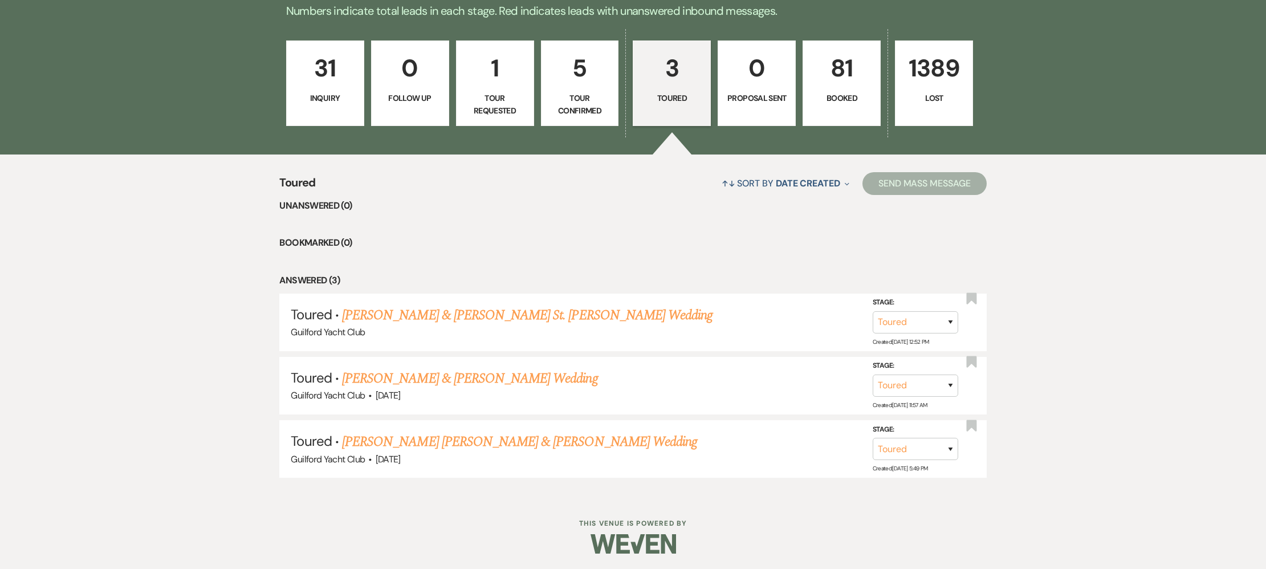
click at [412, 380] on link "[PERSON_NAME] & [PERSON_NAME] Wedding" at bounding box center [469, 378] width 255 height 21
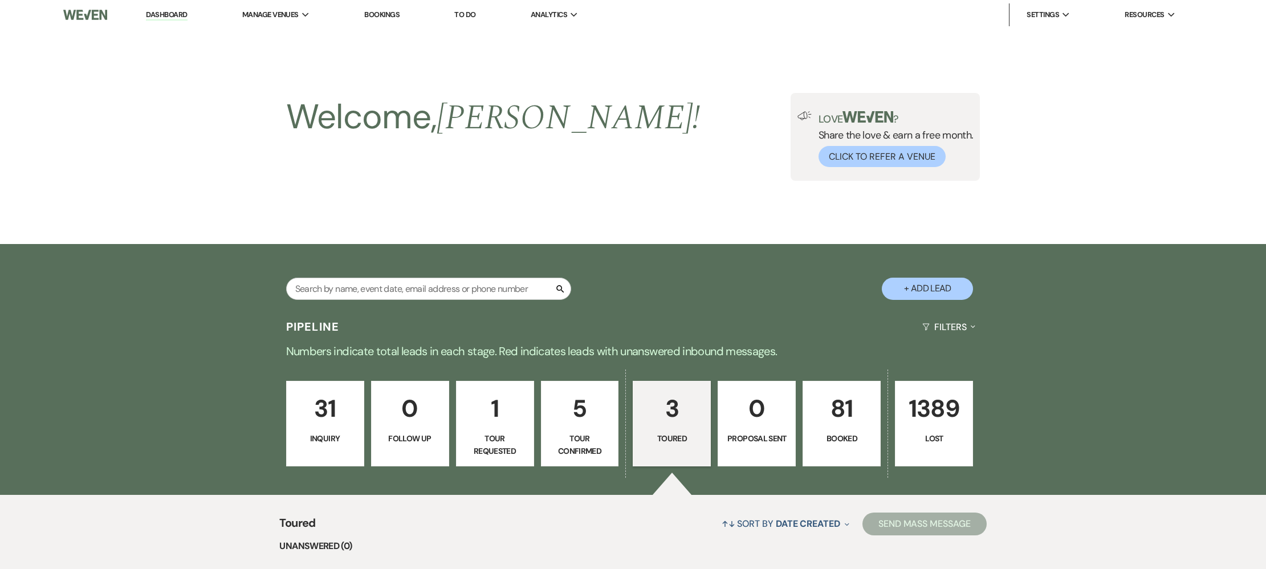
select select "5"
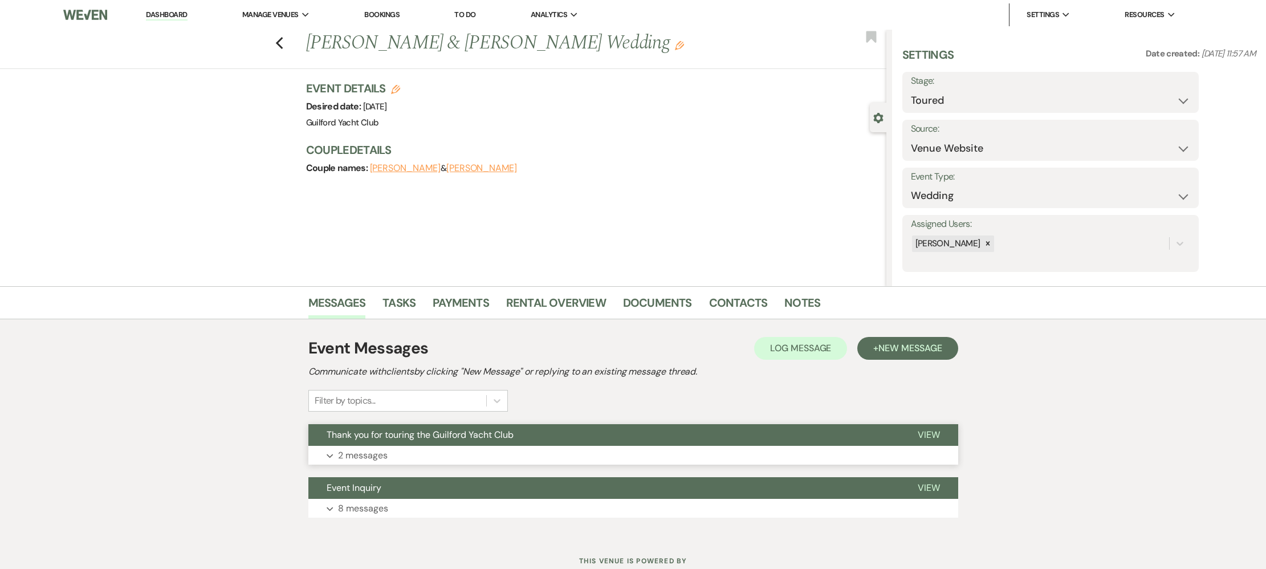
click at [933, 437] on span "View" at bounding box center [929, 435] width 22 height 12
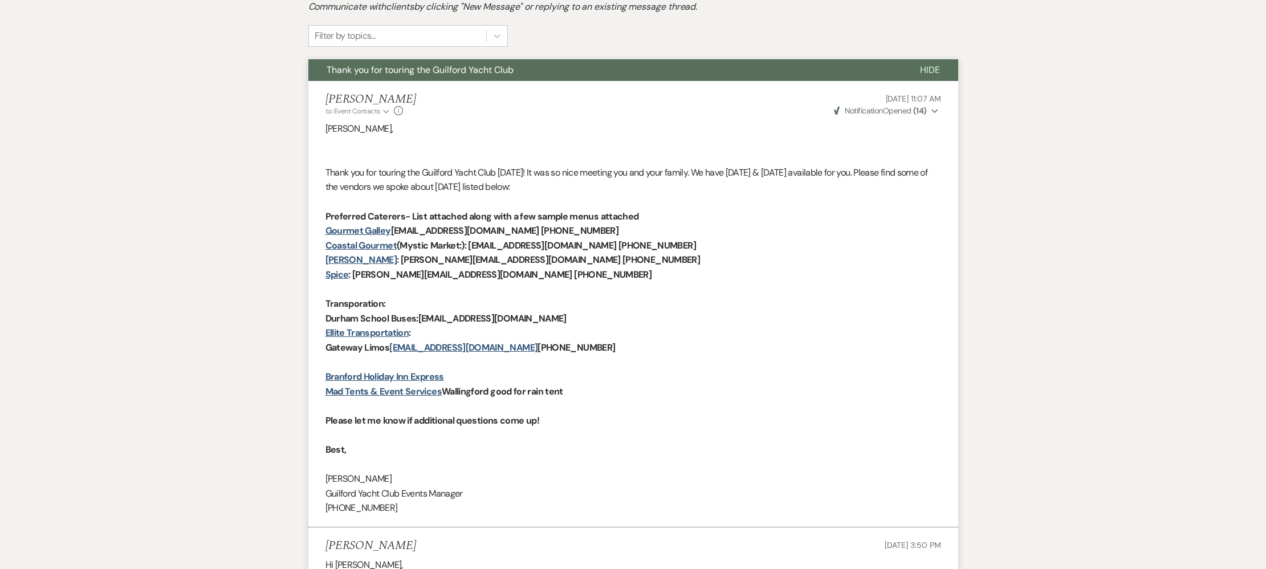
scroll to position [552, 0]
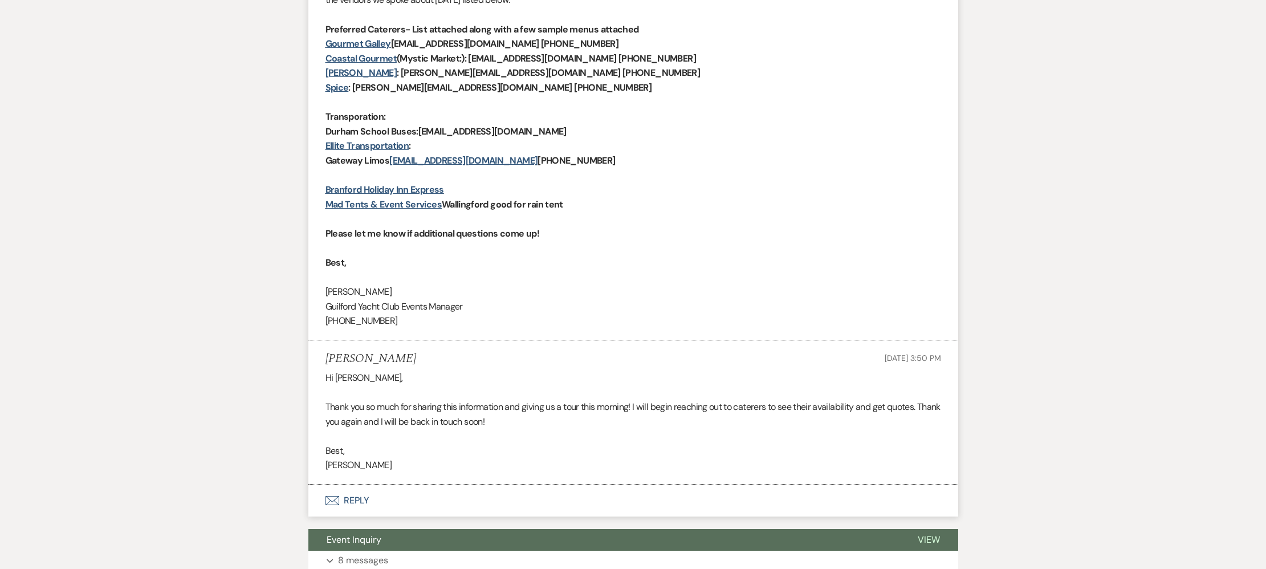
click at [357, 498] on button "Envelope Reply" at bounding box center [633, 501] width 650 height 32
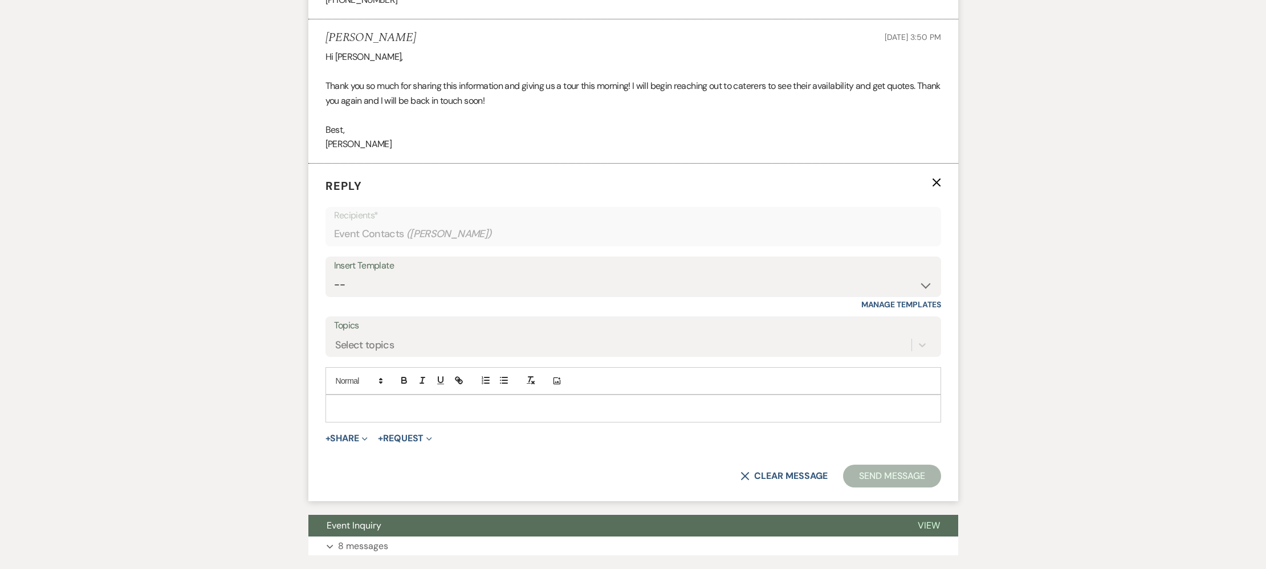
scroll to position [921, 0]
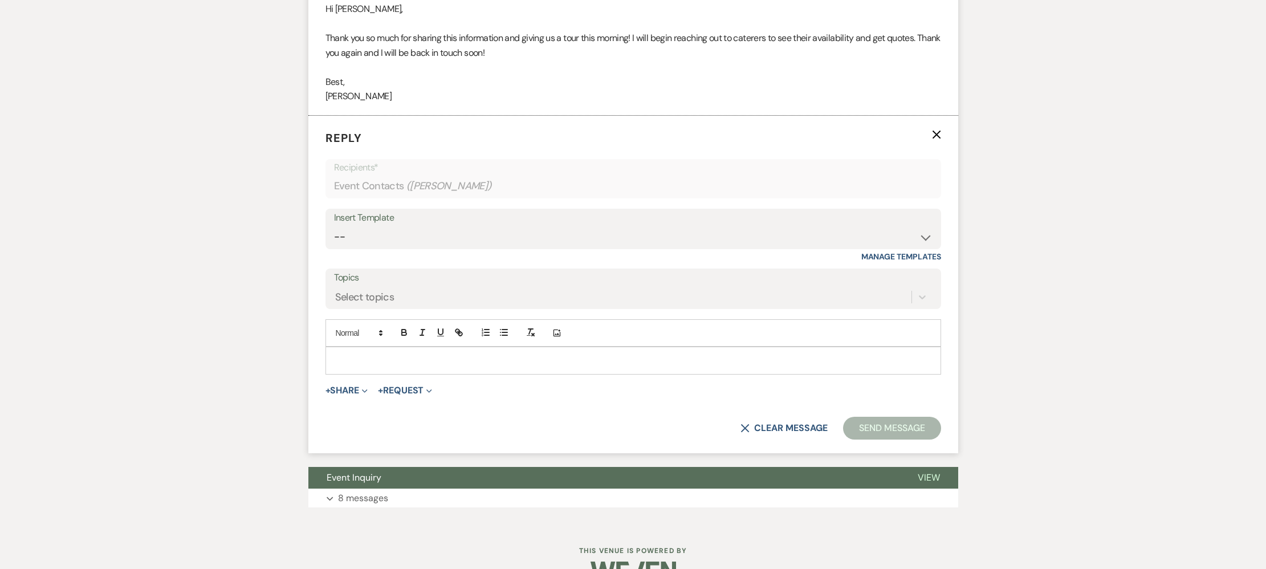
click at [364, 361] on p at bounding box center [634, 360] width 598 height 13
paste div
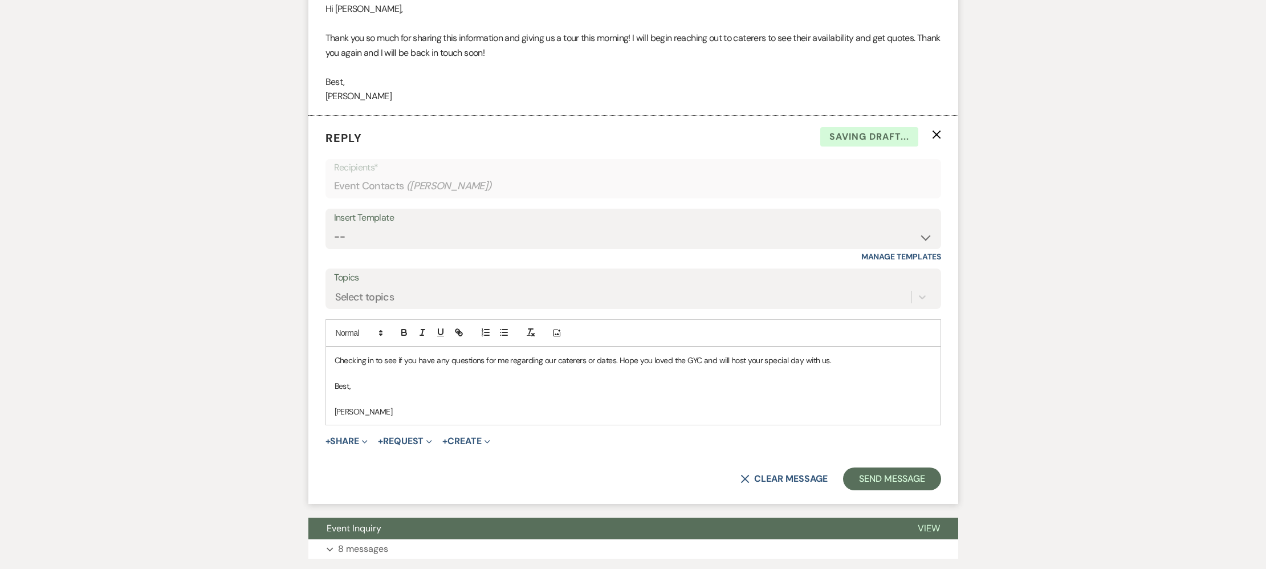
click at [334, 358] on div "Checking in to see if you have any questions for me regarding our caterers or d…" at bounding box center [633, 386] width 615 height 78
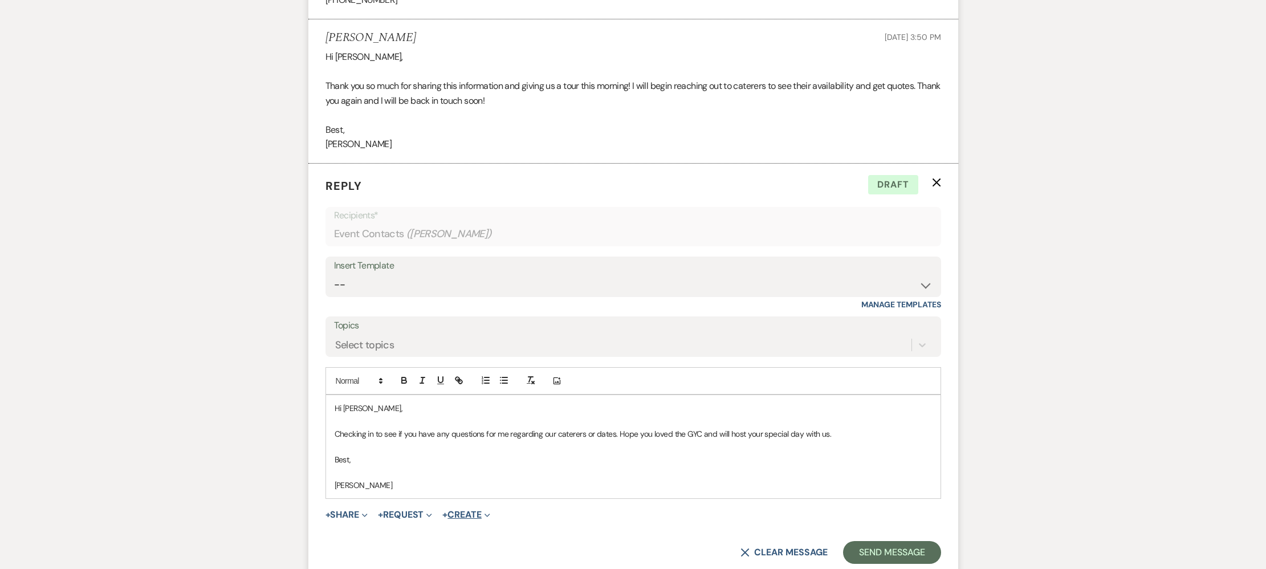
scroll to position [1026, 0]
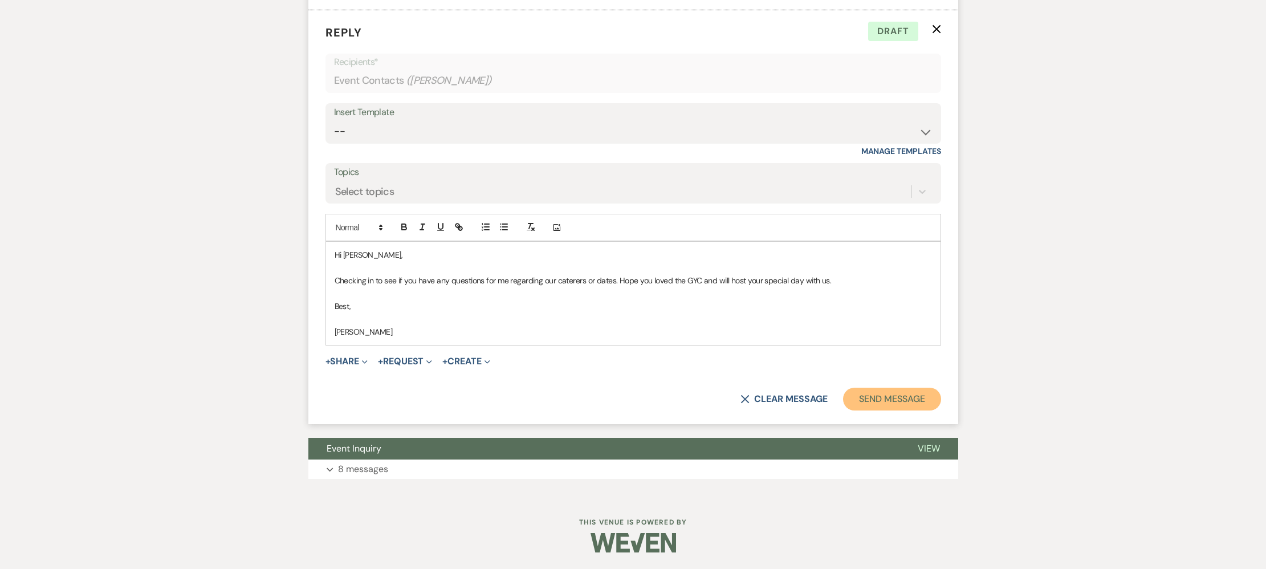
click at [903, 396] on button "Send Message" at bounding box center [891, 399] width 97 height 23
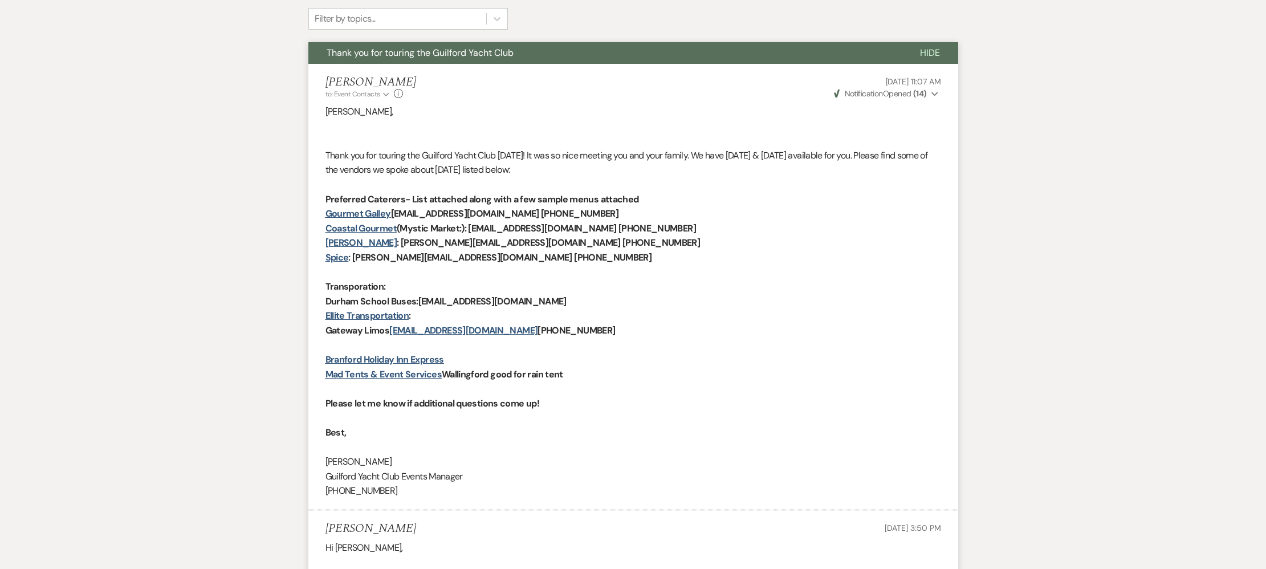
scroll to position [0, 0]
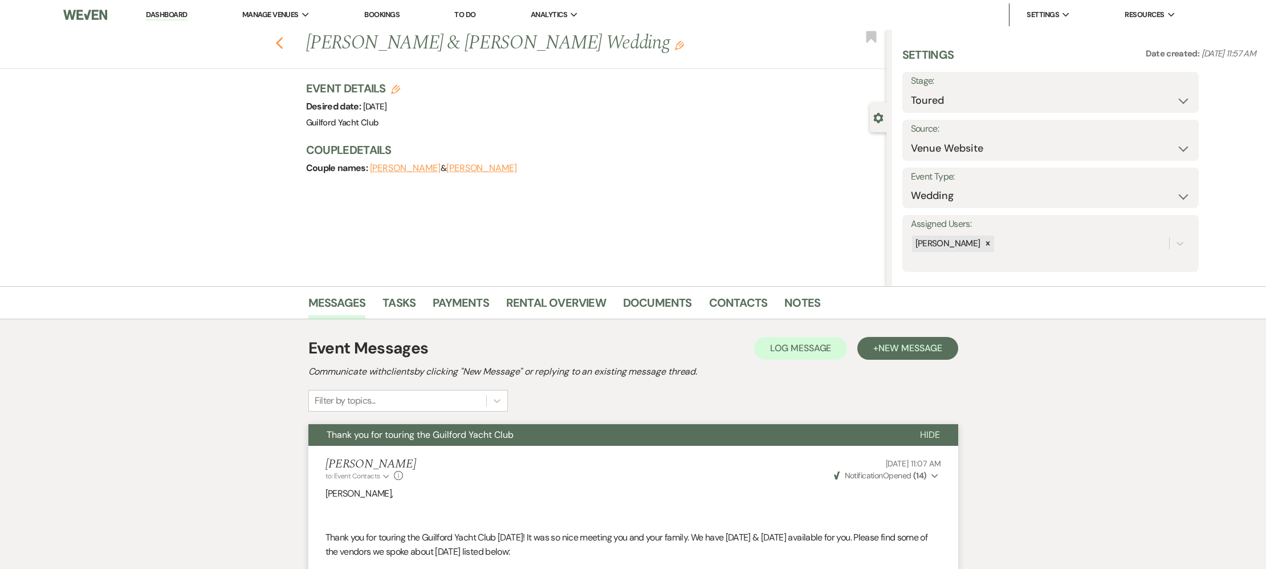
click at [278, 45] on use "button" at bounding box center [278, 43] width 7 height 13
select select "5"
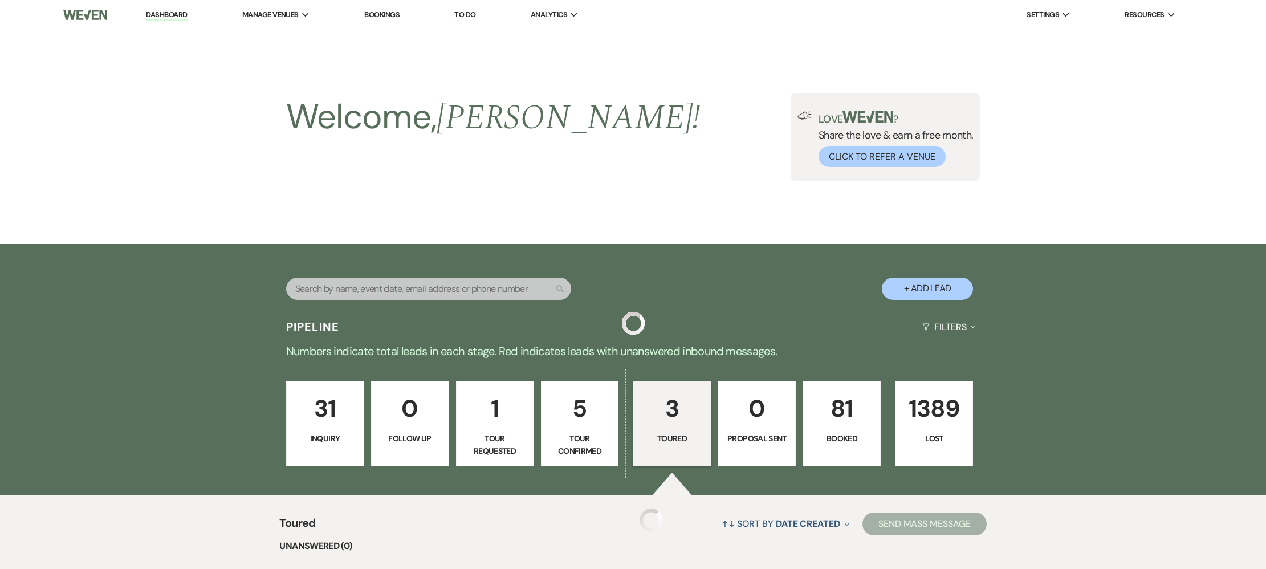
scroll to position [340, 0]
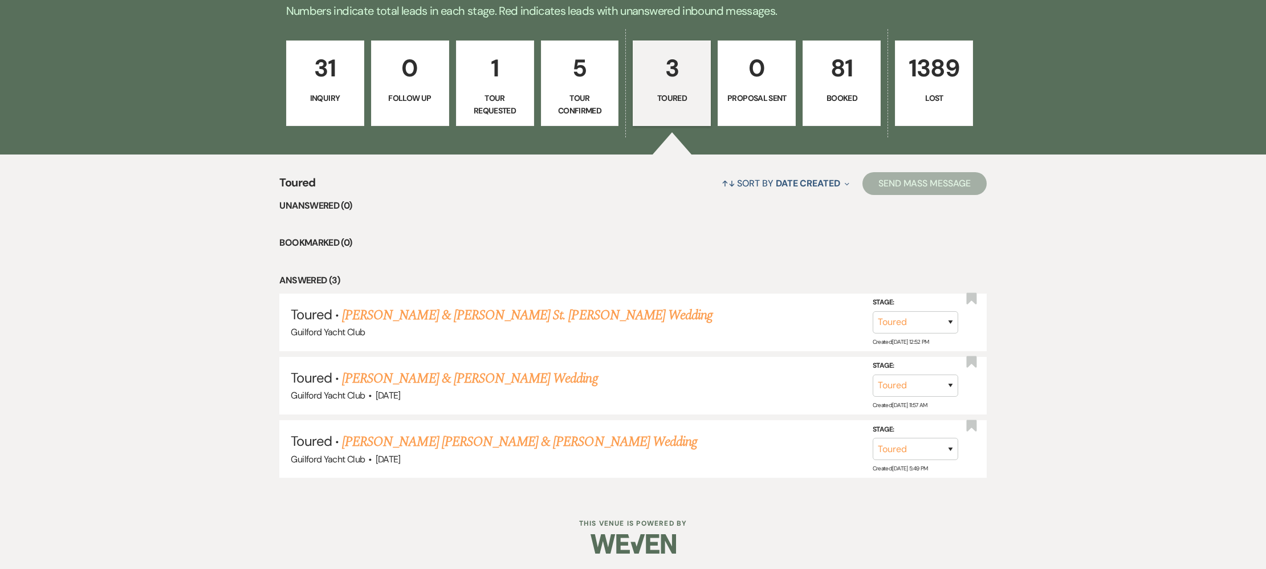
click at [376, 310] on link "[PERSON_NAME] & [PERSON_NAME] St. [PERSON_NAME] Wedding" at bounding box center [527, 315] width 371 height 21
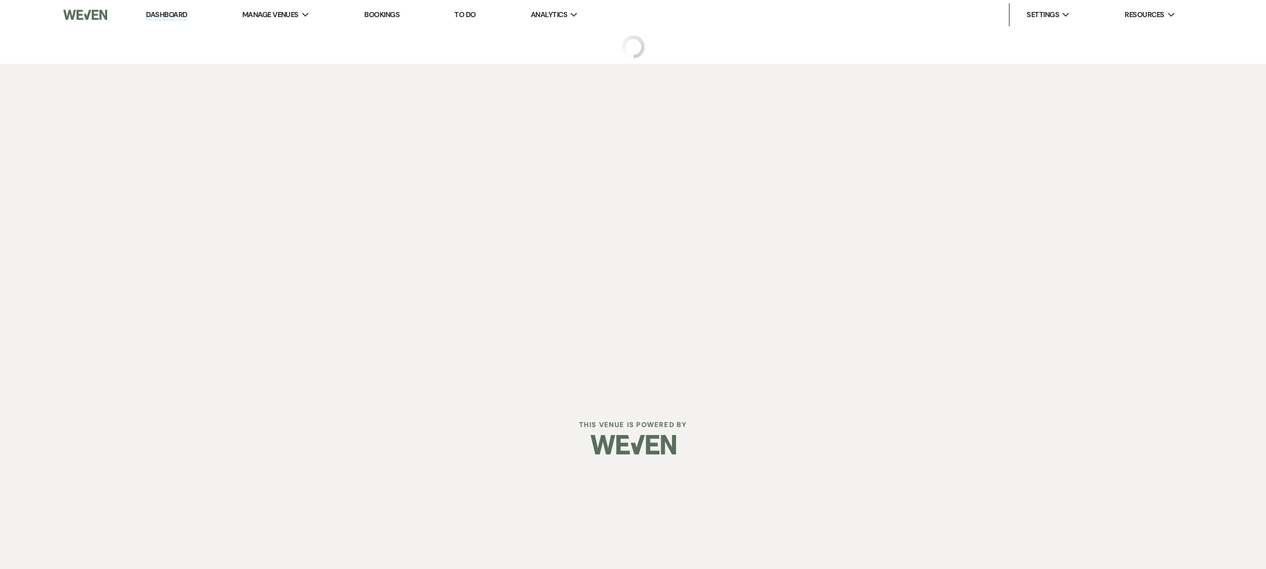
select select "5"
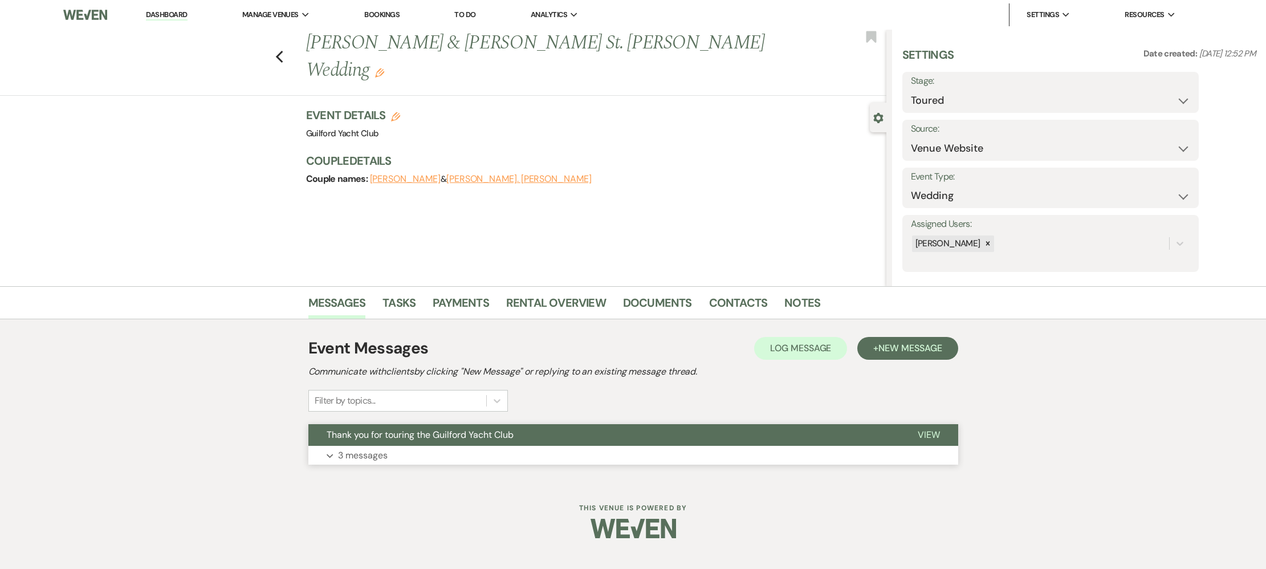
drag, startPoint x: 932, startPoint y: 436, endPoint x: 903, endPoint y: 443, distance: 30.0
click at [932, 436] on span "View" at bounding box center [929, 435] width 22 height 12
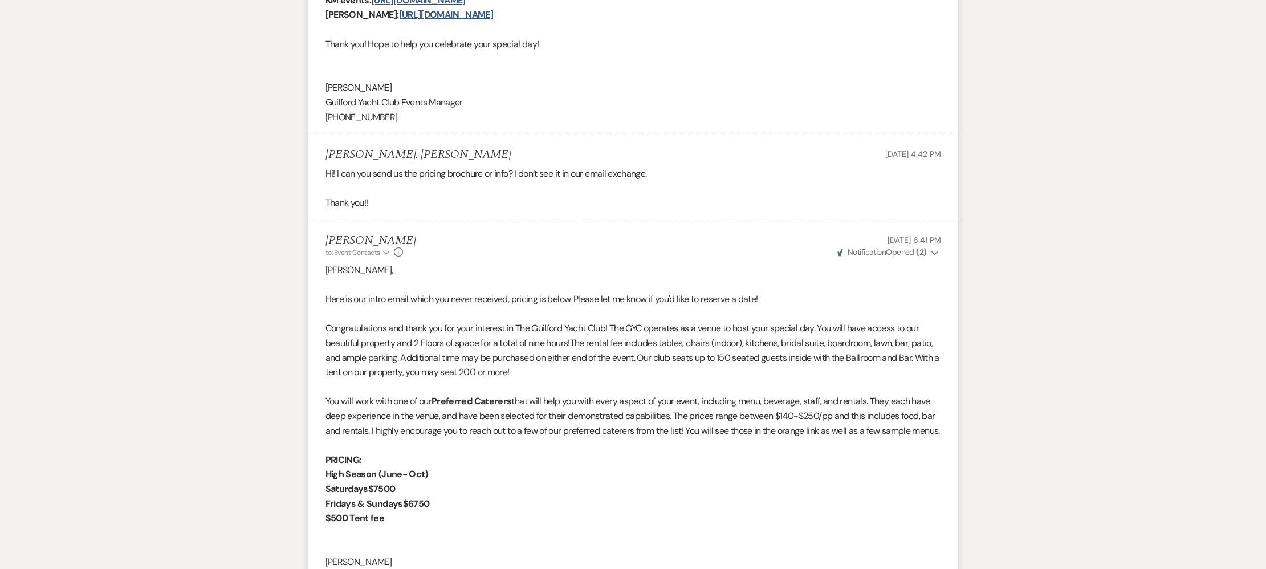
scroll to position [1249, 0]
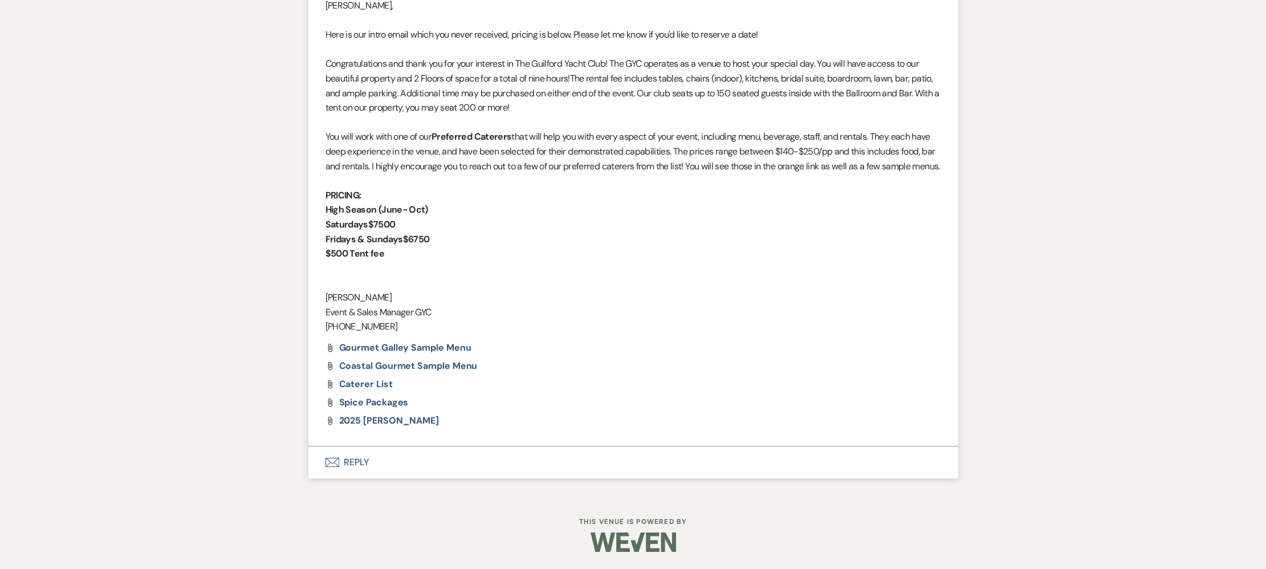
click at [359, 465] on button "Envelope Reply" at bounding box center [633, 462] width 650 height 32
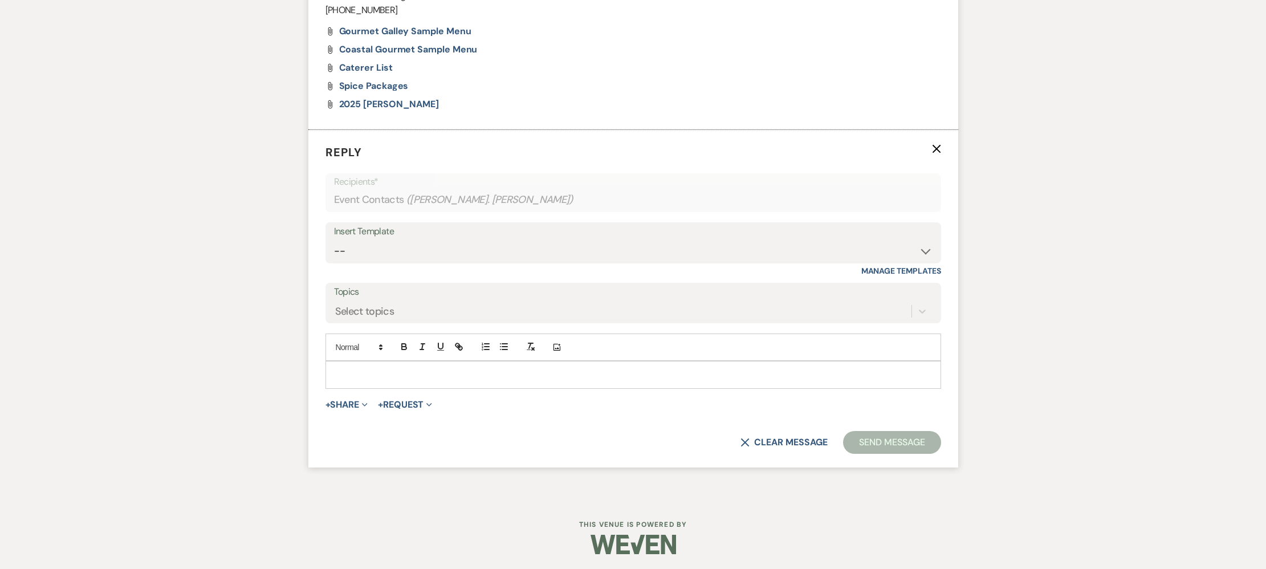
scroll to position [1568, 0]
click at [334, 365] on div at bounding box center [633, 372] width 615 height 26
paste div
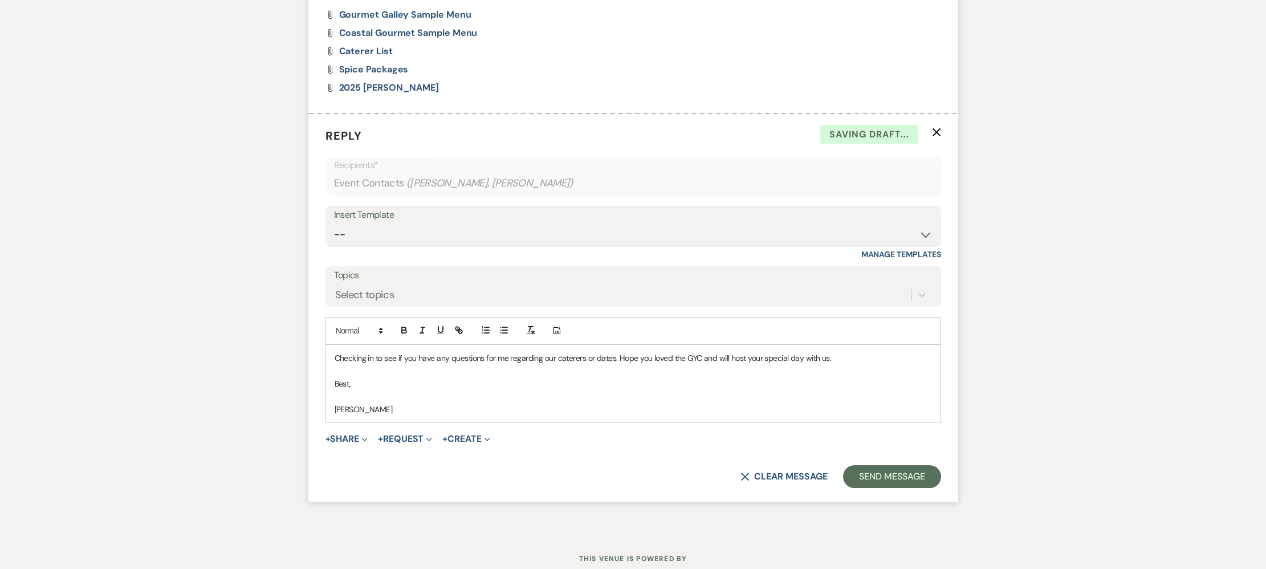
click at [331, 369] on div "Checking in to see if you have any questions for me regarding our caterers or d…" at bounding box center [633, 384] width 615 height 78
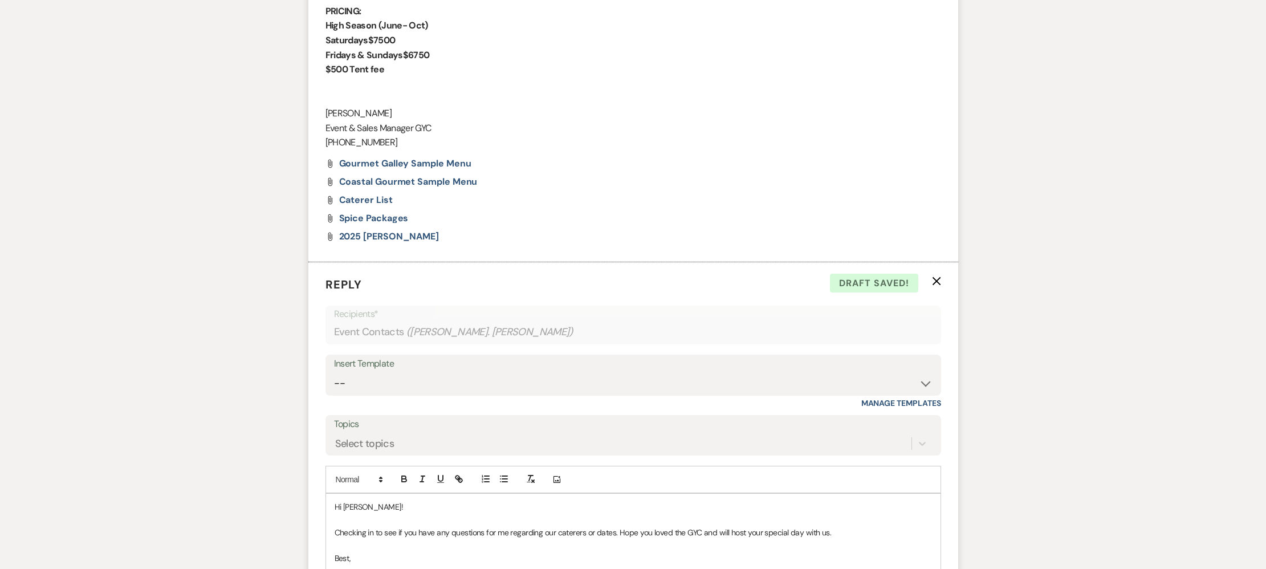
scroll to position [1645, 0]
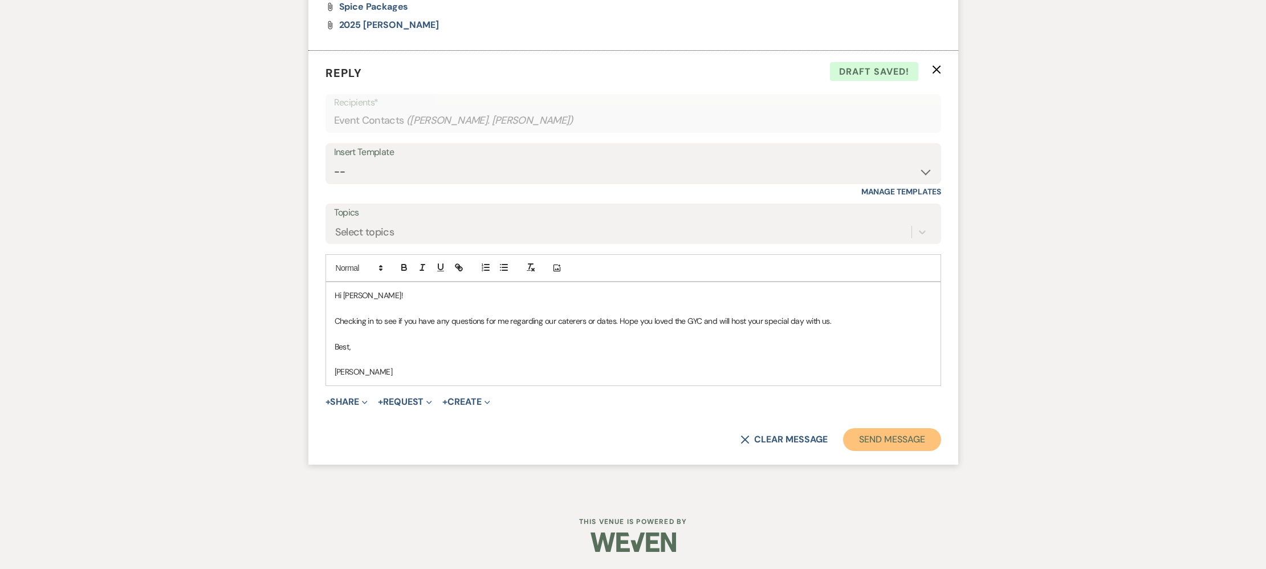
click at [875, 437] on button "Send Message" at bounding box center [891, 439] width 97 height 23
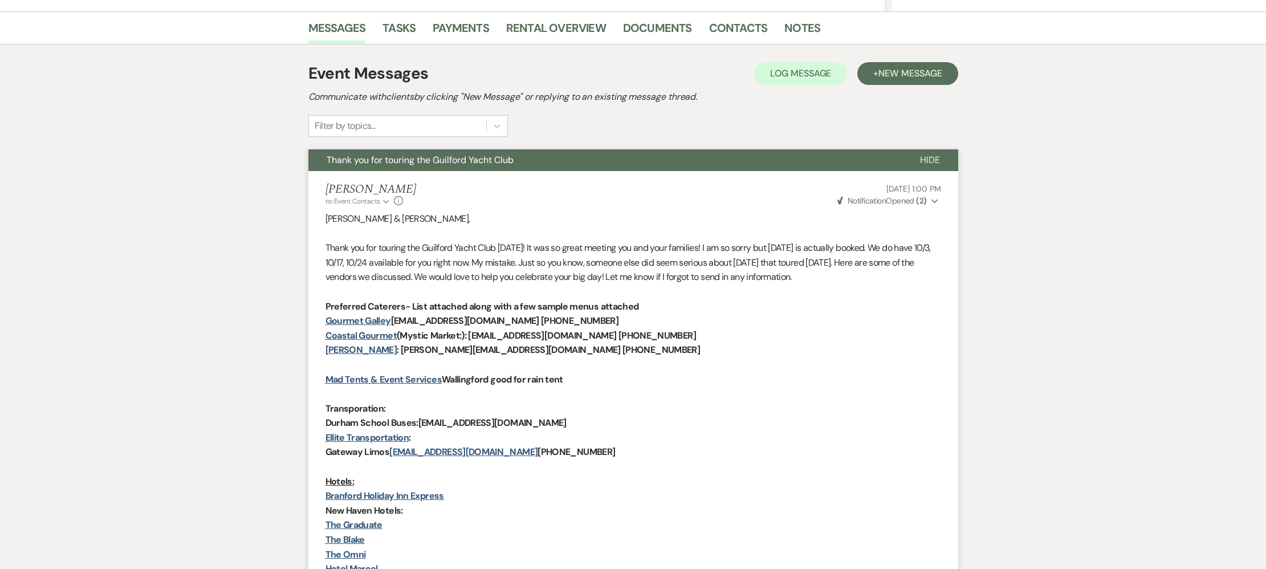
scroll to position [0, 0]
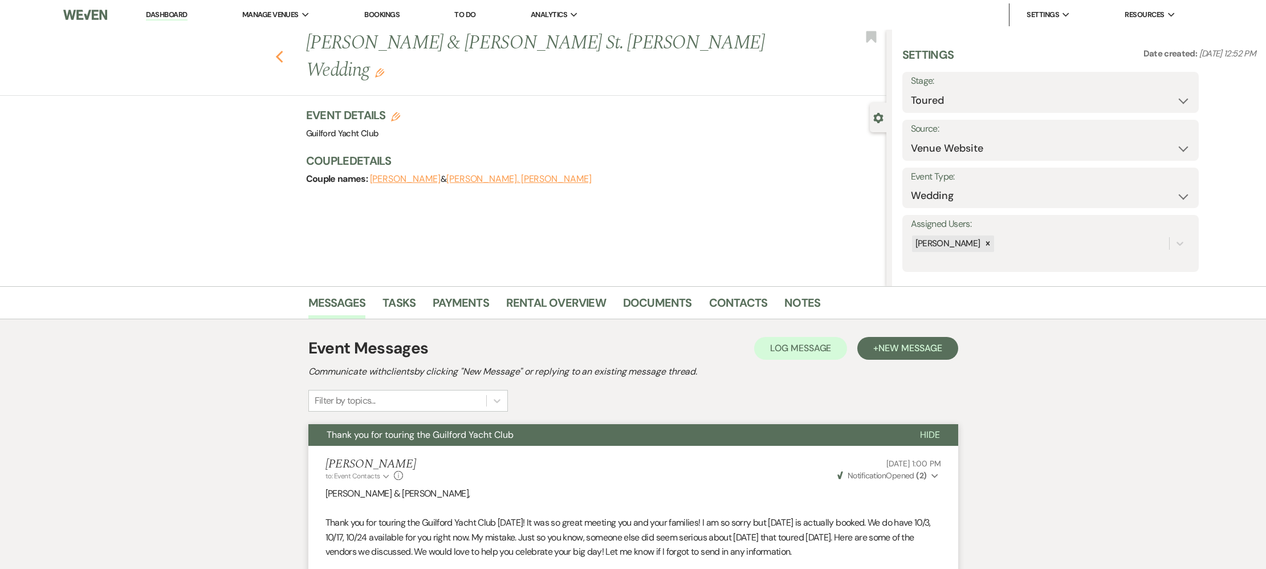
click at [281, 50] on icon "Previous" at bounding box center [279, 57] width 9 height 14
select select "5"
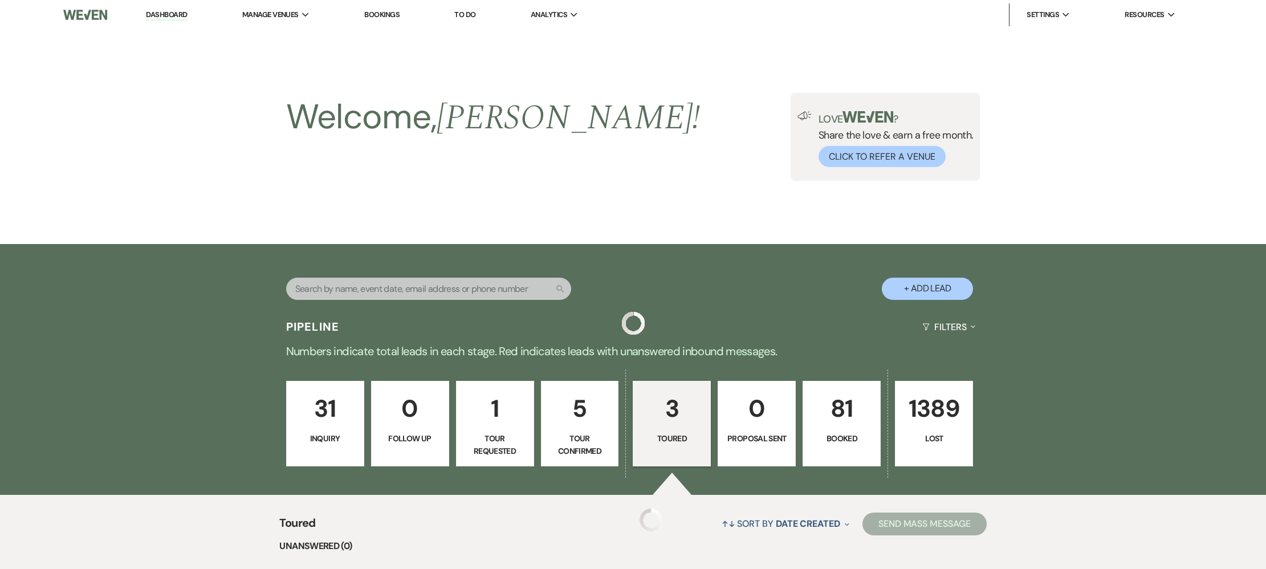
scroll to position [340, 0]
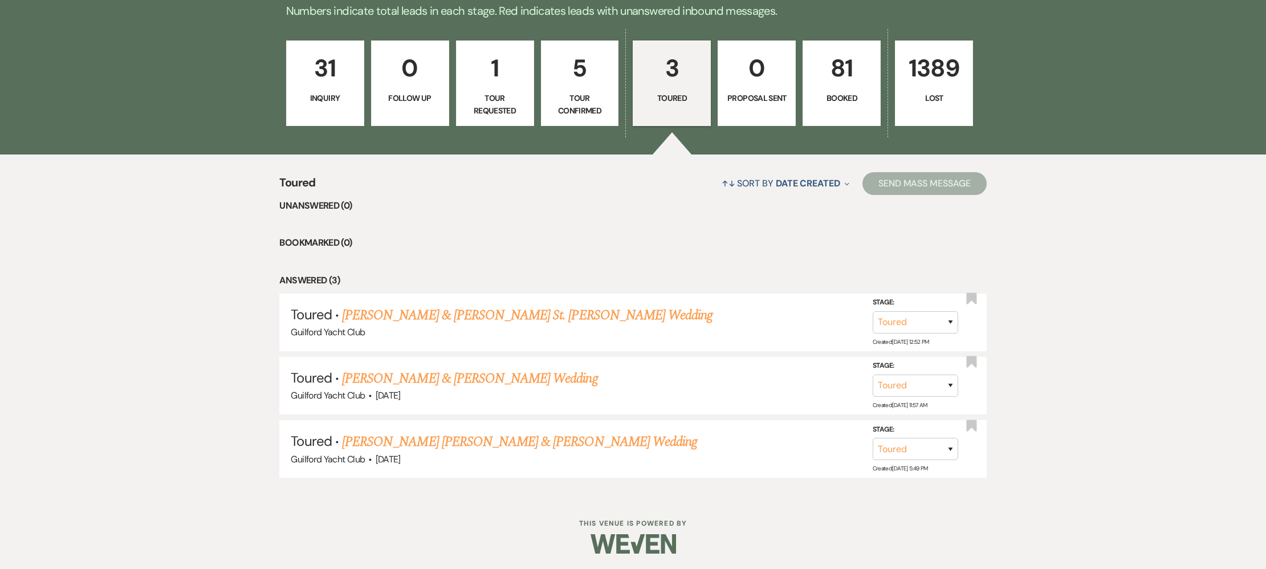
click at [511, 94] on p "Tour Requested" at bounding box center [495, 105] width 63 height 26
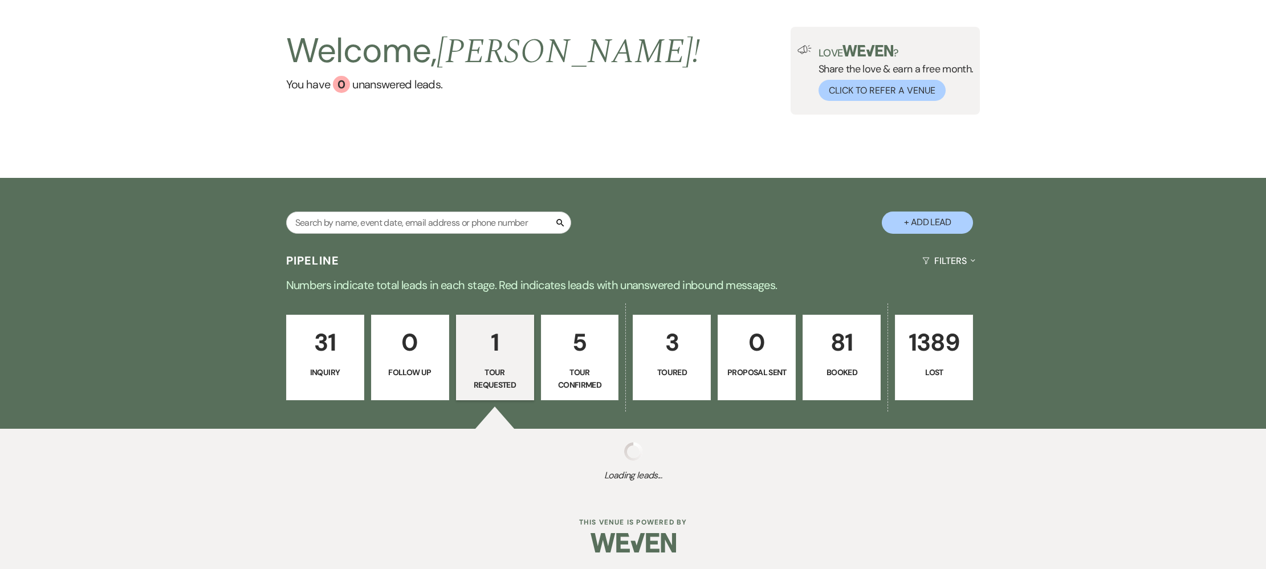
scroll to position [215, 0]
select select "2"
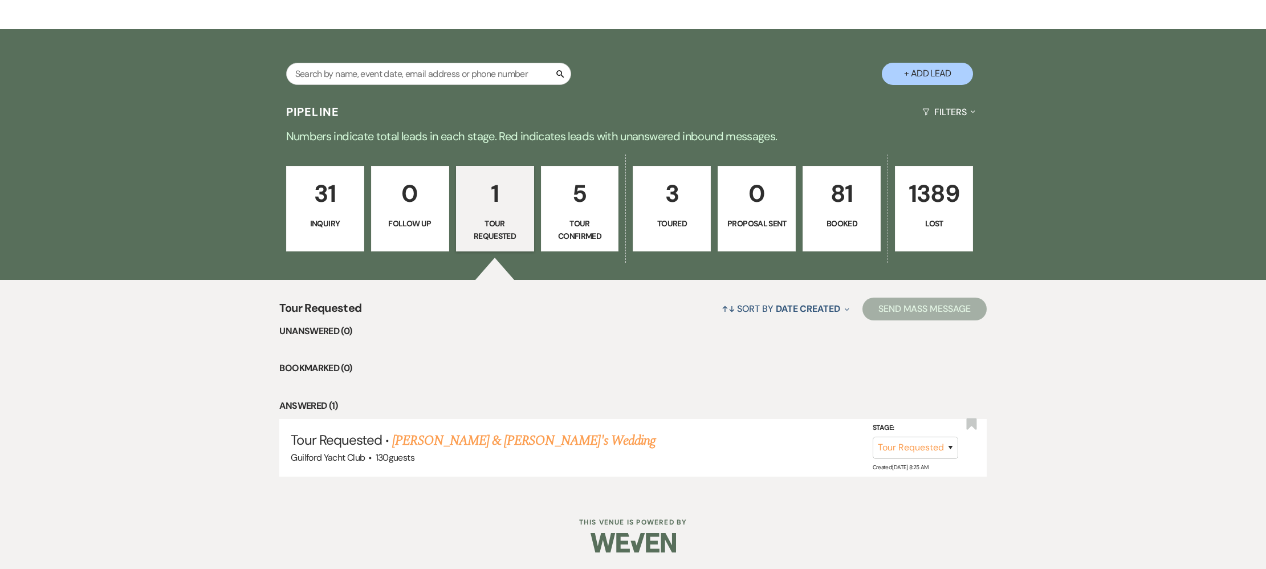
click at [336, 216] on link "31 Inquiry" at bounding box center [325, 209] width 78 height 86
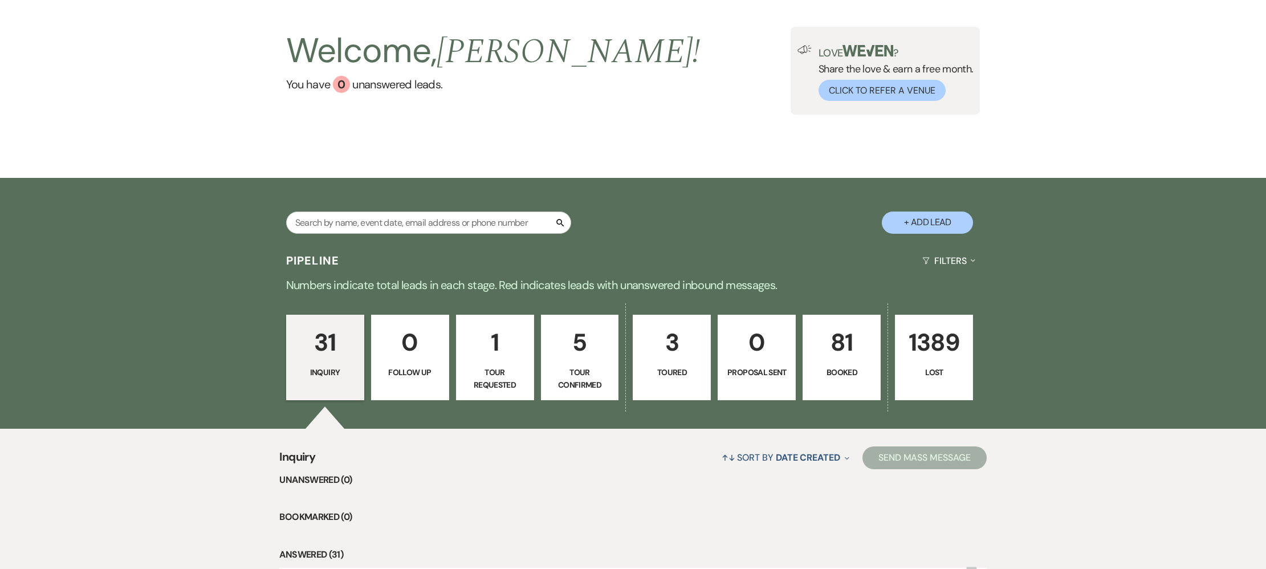
scroll to position [215, 0]
